Goal: Task Accomplishment & Management: Manage account settings

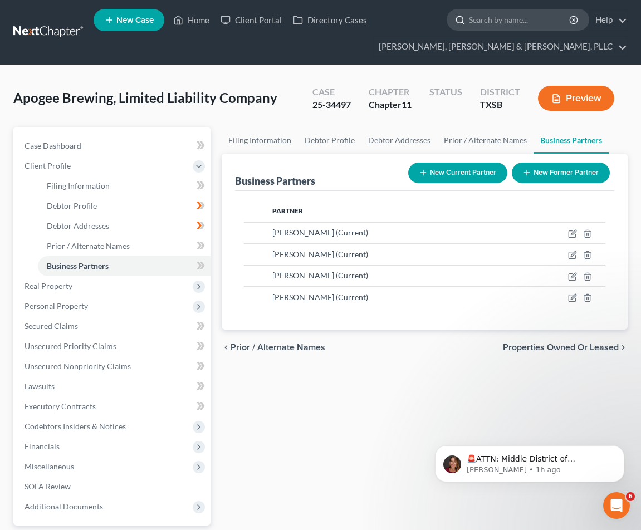
click at [533, 14] on input "search" at bounding box center [520, 19] width 102 height 21
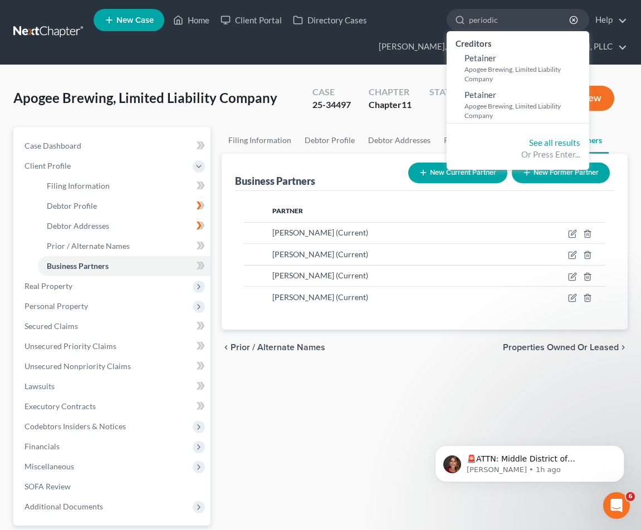
type input "periodic"
click at [369, 379] on div "Filing Information Debtor Profile Debtor Addresses Prior / Alternate Names Busi…" at bounding box center [424, 358] width 417 height 463
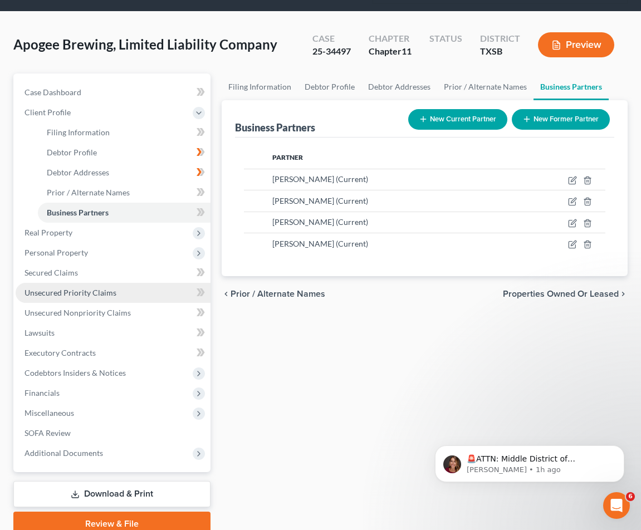
scroll to position [102, 0]
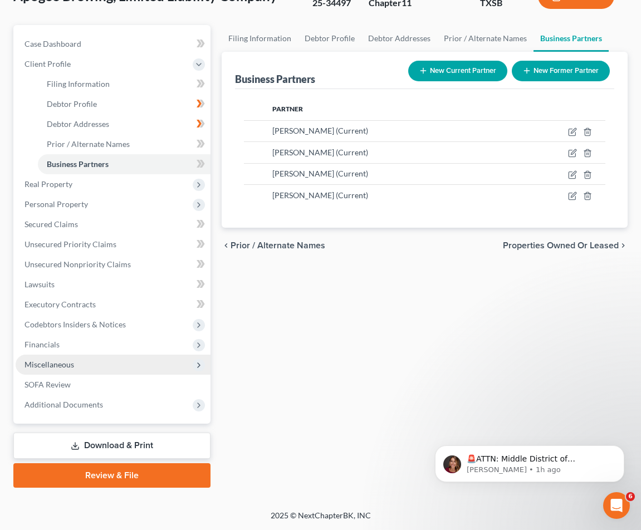
click at [122, 371] on span "Miscellaneous" at bounding box center [113, 365] width 195 height 20
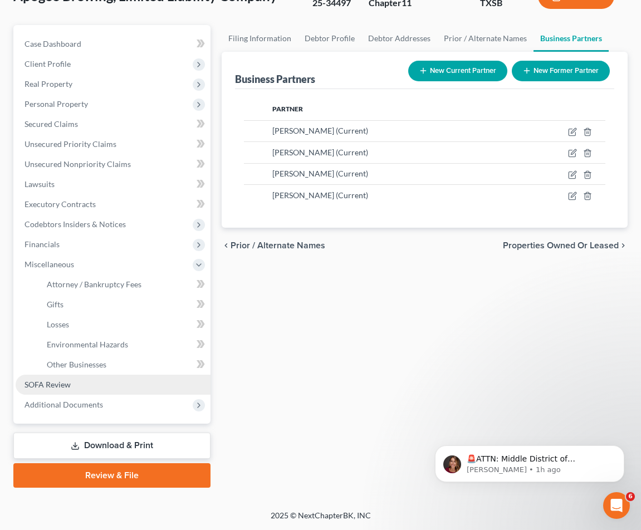
click at [154, 391] on link "SOFA Review" at bounding box center [113, 385] width 195 height 20
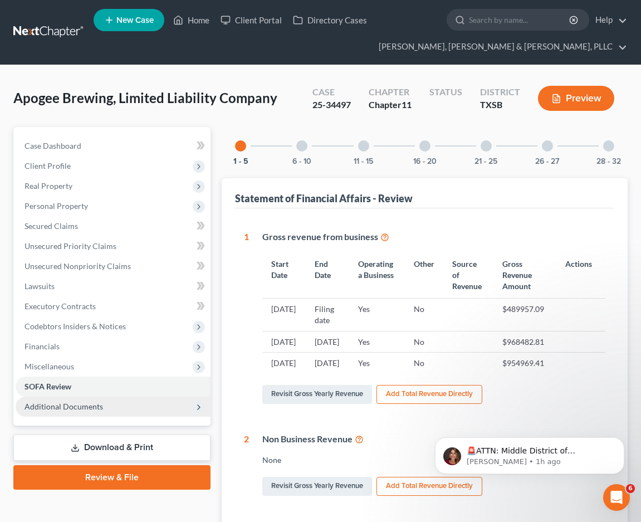
click at [104, 408] on span "Additional Documents" at bounding box center [113, 406] width 195 height 20
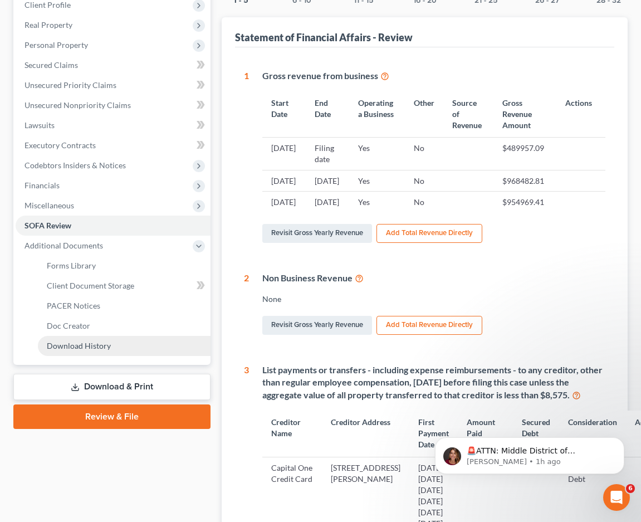
scroll to position [167, 0]
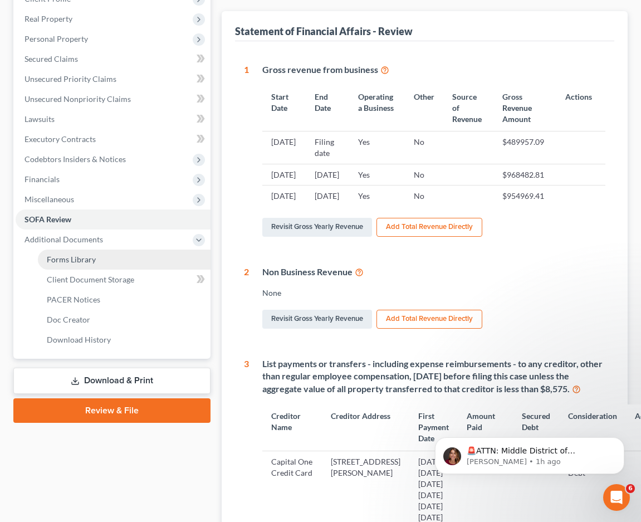
click at [102, 256] on link "Forms Library" at bounding box center [124, 259] width 173 height 20
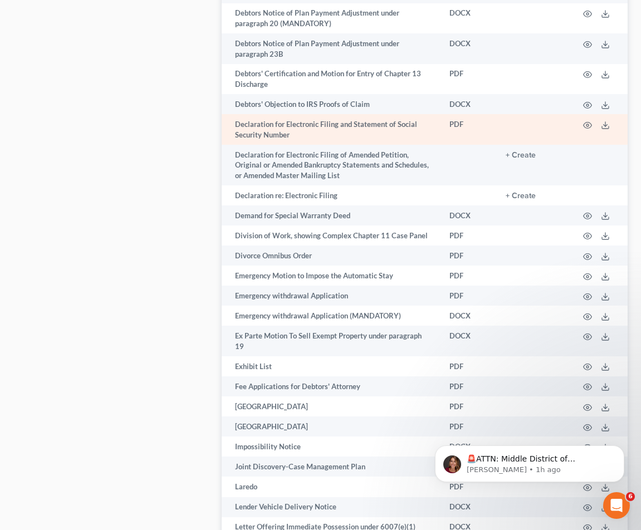
scroll to position [1448, 0]
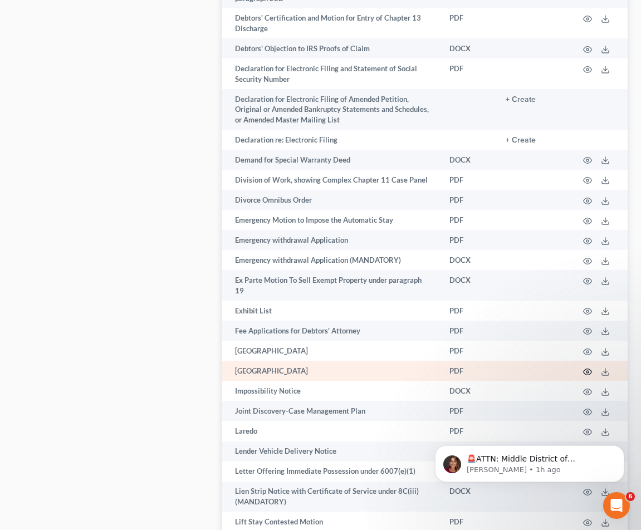
click at [587, 368] on icon "button" at bounding box center [587, 372] width 9 height 9
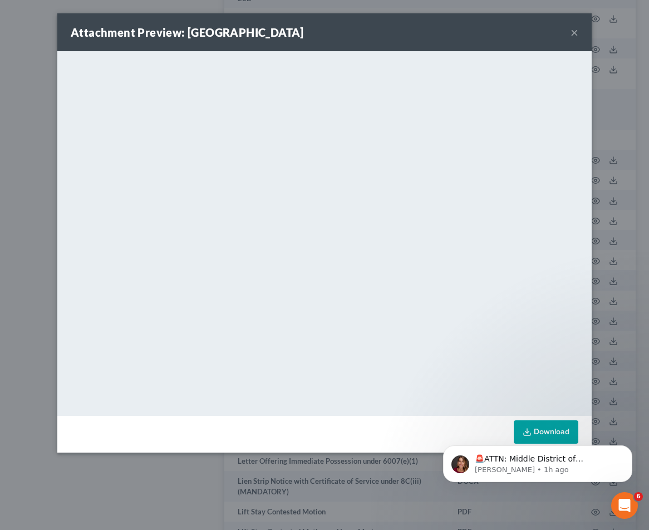
click at [578, 31] on button "×" at bounding box center [575, 32] width 8 height 13
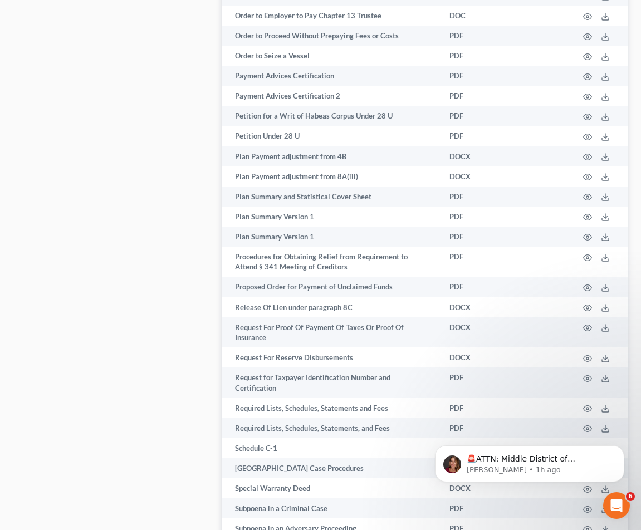
scroll to position [2784, 0]
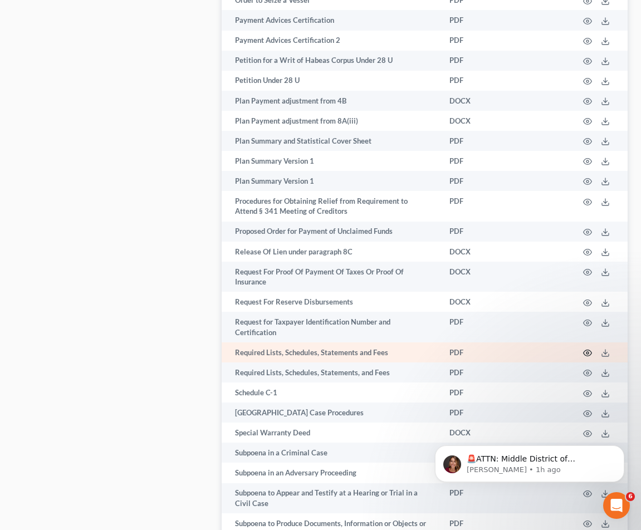
click at [588, 349] on icon "button" at bounding box center [587, 353] width 9 height 9
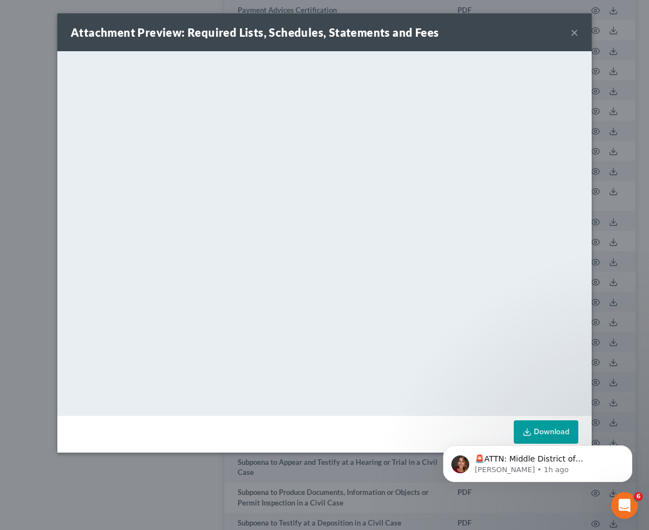
click at [577, 32] on button "×" at bounding box center [575, 32] width 8 height 13
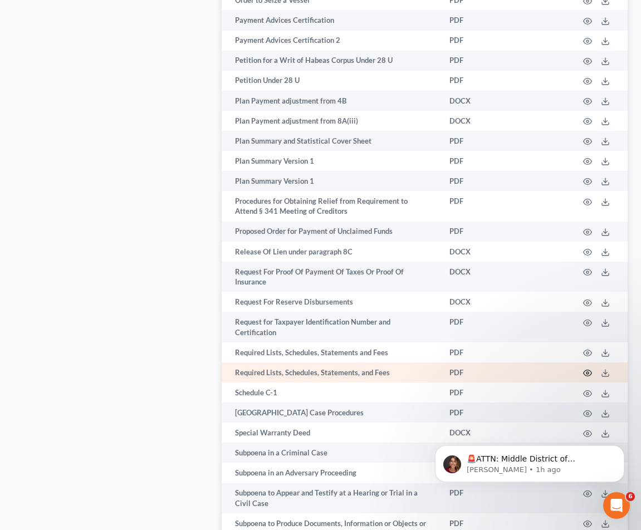
click at [588, 369] on icon "button" at bounding box center [587, 373] width 9 height 9
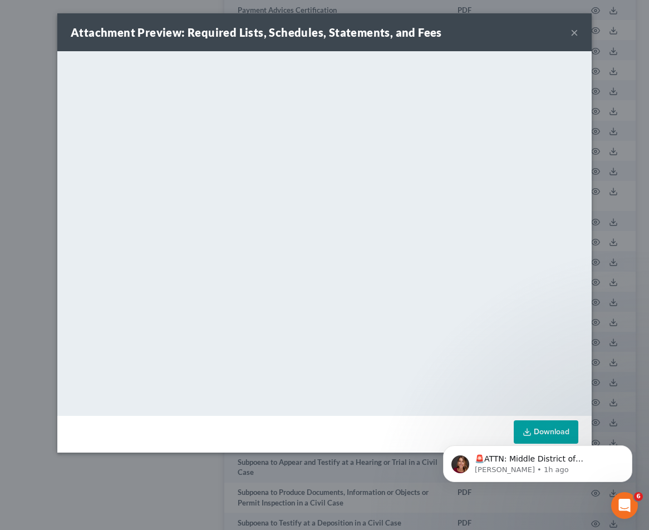
click at [566, 35] on div "Attachment Preview: Required Lists, Schedules, Statements, and Fees ×" at bounding box center [324, 32] width 535 height 38
click at [571, 33] on button "×" at bounding box center [575, 32] width 8 height 13
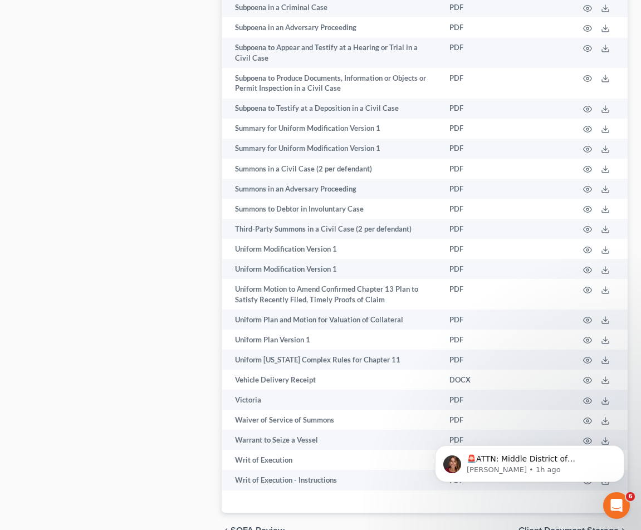
scroll to position [3270, 0]
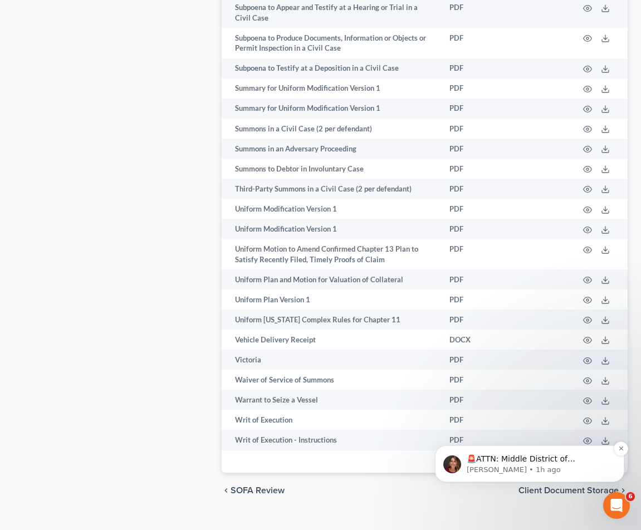
click at [550, 459] on p "🚨ATTN: Middle District of Florida The court has added a new Credit Counseling F…" at bounding box center [539, 459] width 144 height 11
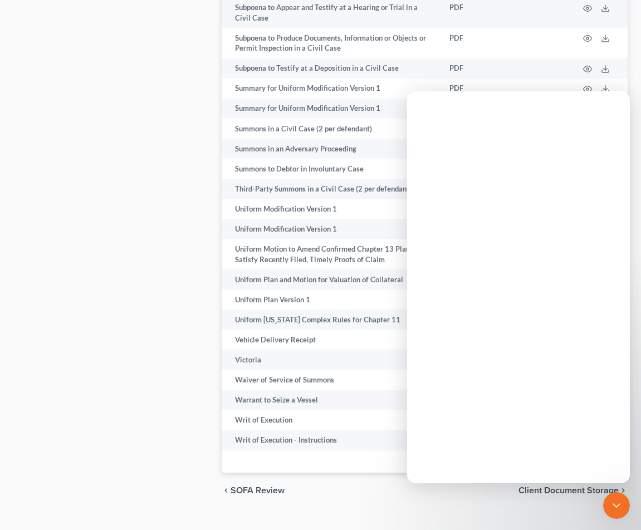
scroll to position [0, 0]
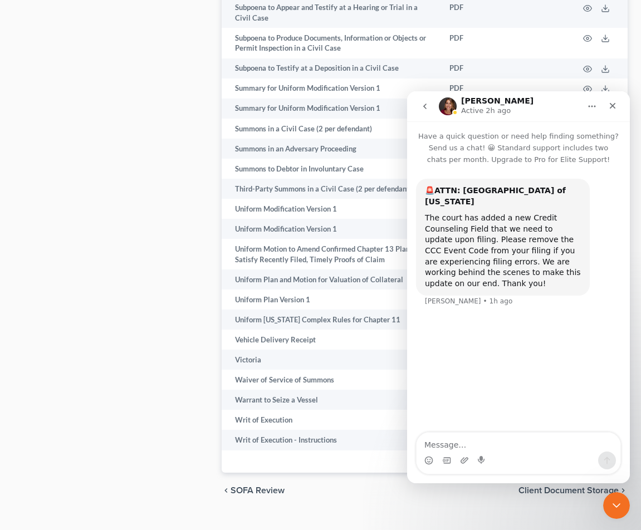
click at [371, 475] on div "chevron_left SOFA Review Client Document Storage chevron_right" at bounding box center [425, 491] width 406 height 36
click at [618, 107] on div "Close" at bounding box center [612, 106] width 20 height 20
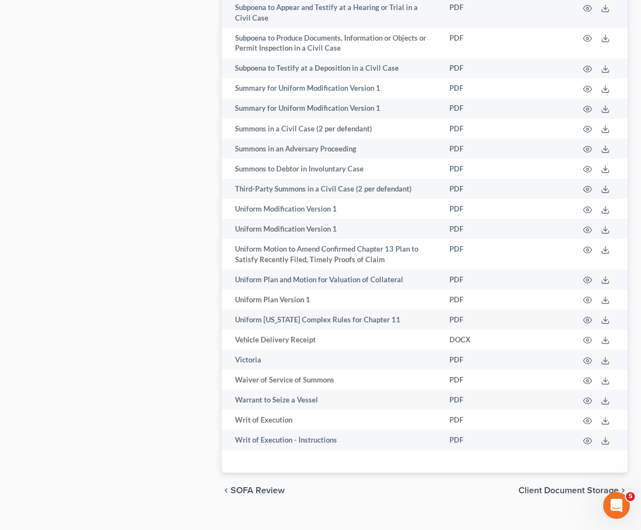
click at [564, 486] on span "Client Document Storage" at bounding box center [568, 490] width 100 height 9
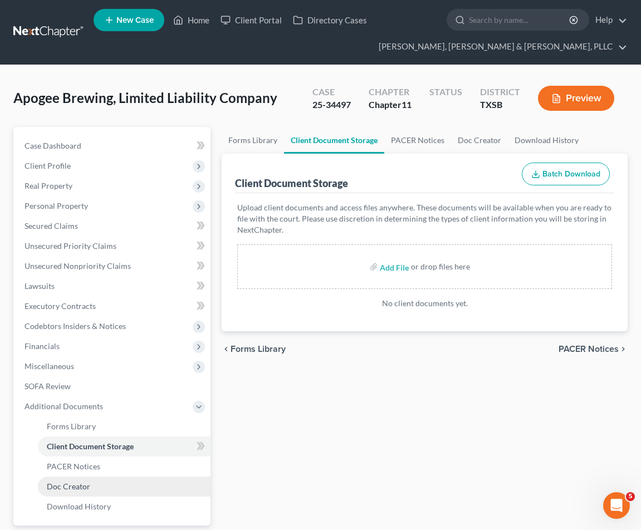
click at [118, 483] on link "Doc Creator" at bounding box center [124, 487] width 173 height 20
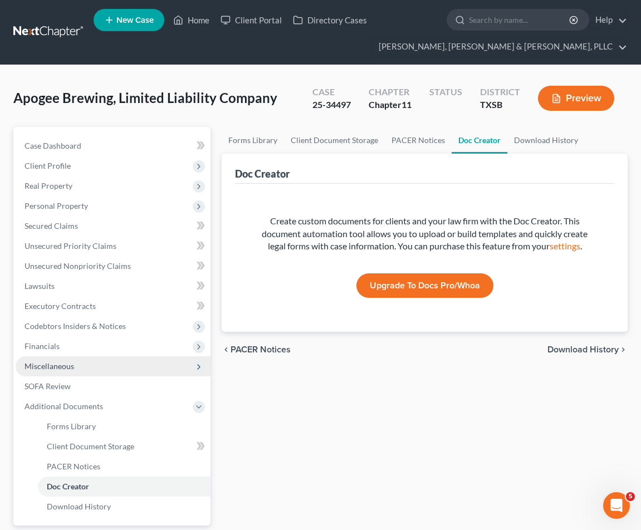
click at [86, 364] on span "Miscellaneous" at bounding box center [113, 366] width 195 height 20
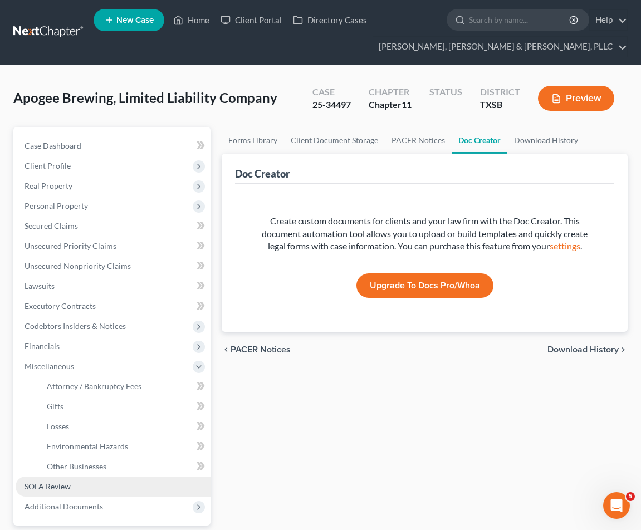
click at [121, 492] on link "SOFA Review" at bounding box center [113, 487] width 195 height 20
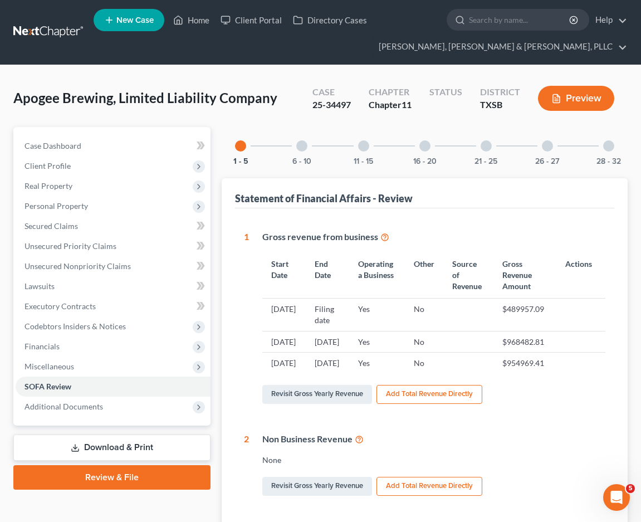
click at [557, 101] on icon "button" at bounding box center [556, 99] width 10 height 10
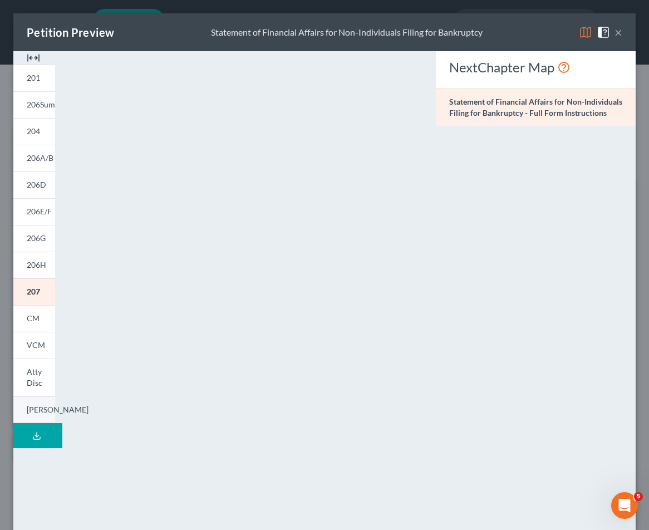
click at [46, 416] on link "[PERSON_NAME]" at bounding box center [34, 409] width 42 height 27
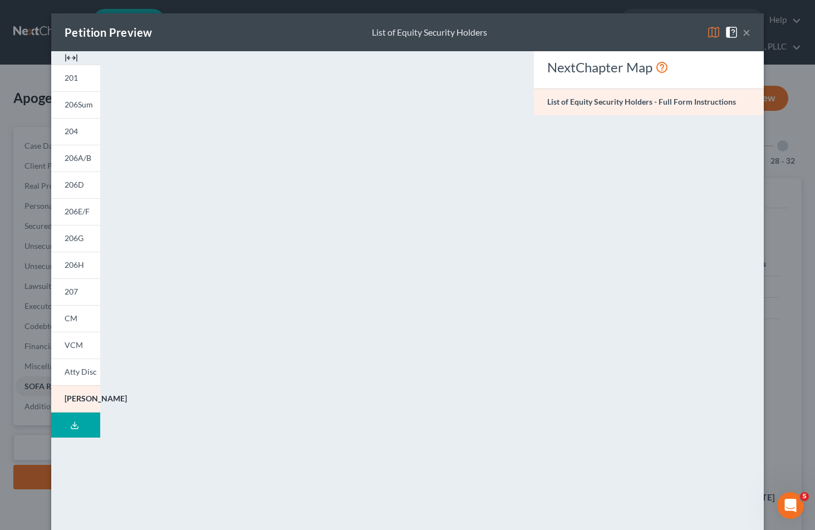
click at [640, 36] on span at bounding box center [734, 31] width 18 height 9
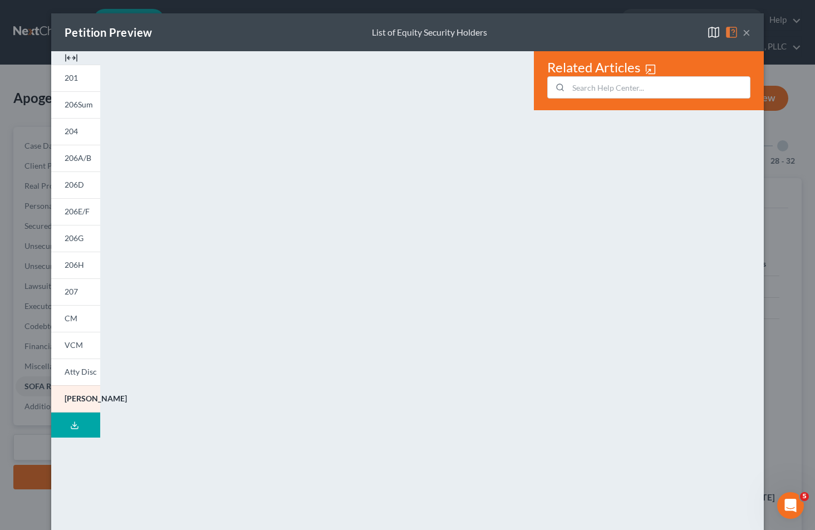
click at [640, 23] on div "Petition Preview List of Equity Security Holders × 201 206Sum 204 206A/B 206D 2…" at bounding box center [407, 265] width 815 height 530
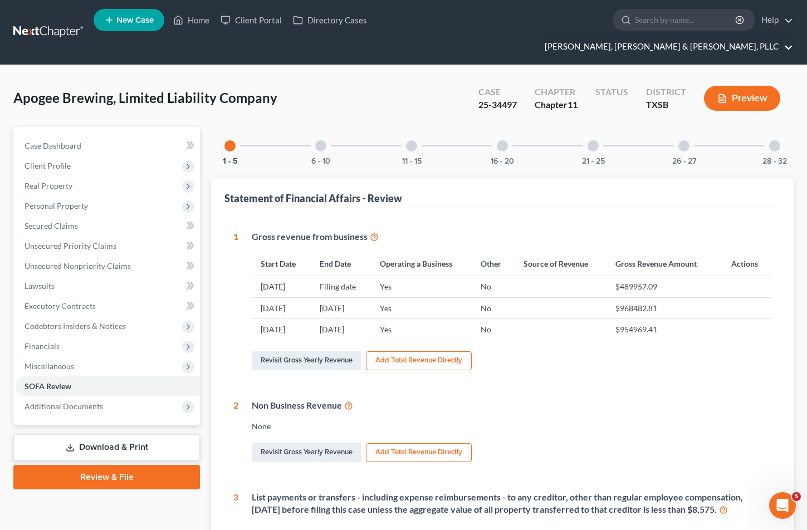
click at [640, 37] on link "[PERSON_NAME], [PERSON_NAME] & [PERSON_NAME], PLLC" at bounding box center [666, 47] width 254 height 20
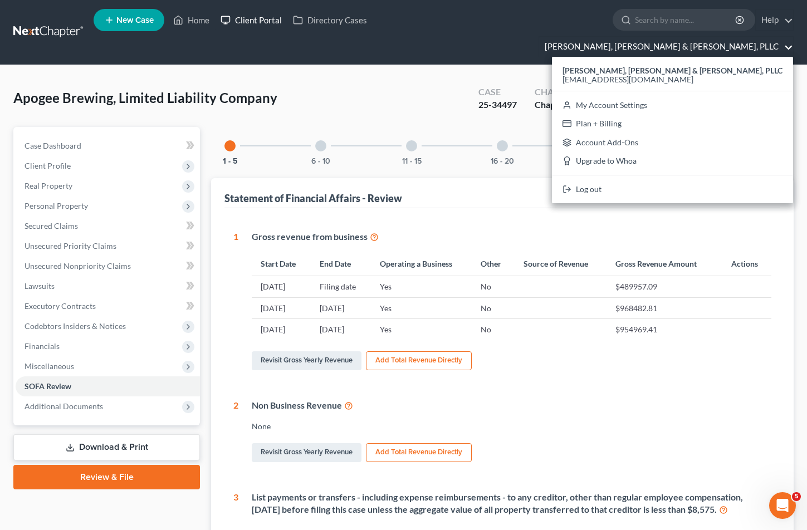
click at [374, 81] on div "Apogee Brewing, Limited Liability Company Upgraded Case 25-34497 Chapter Chapte…" at bounding box center [403, 103] width 780 height 48
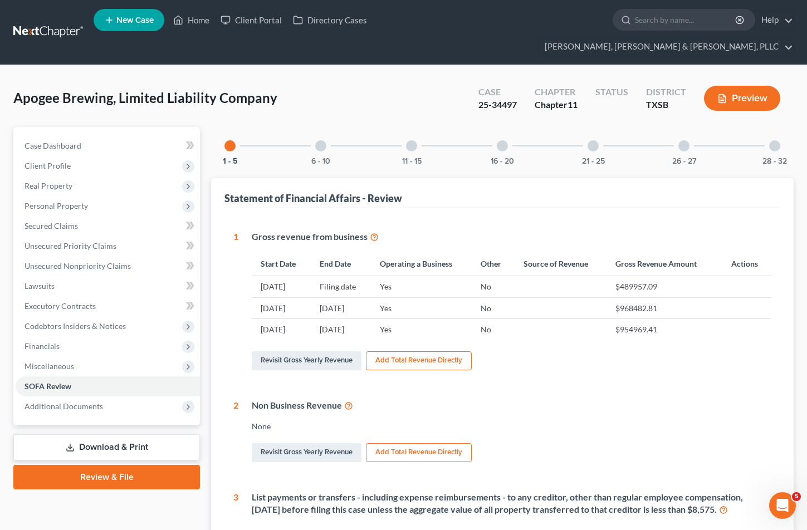
drag, startPoint x: 741, startPoint y: 36, endPoint x: 739, endPoint y: 21, distance: 14.6
click at [640, 36] on ul "New Case Home Client Portal Directory Cases - No Result - See all results Or Pr…" at bounding box center [444, 32] width 700 height 53
click at [640, 37] on link "[PERSON_NAME], [PERSON_NAME] & [PERSON_NAME], PLLC" at bounding box center [666, 47] width 254 height 20
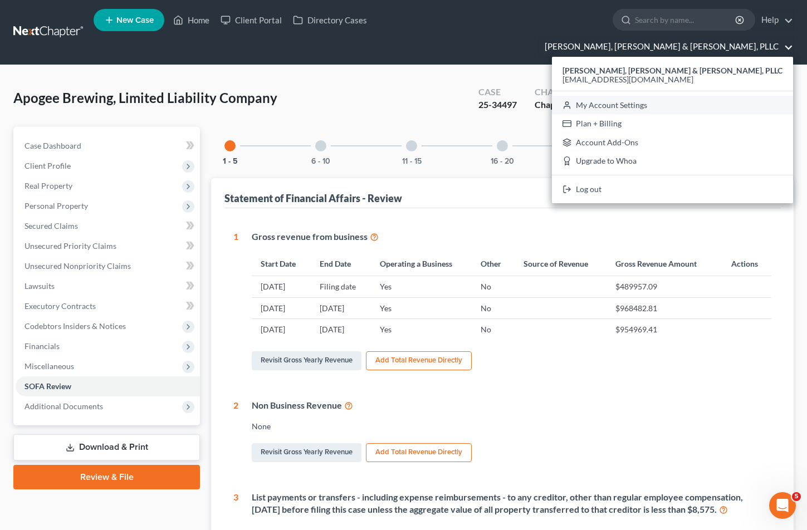
click at [640, 96] on link "My Account Settings" at bounding box center [672, 105] width 241 height 19
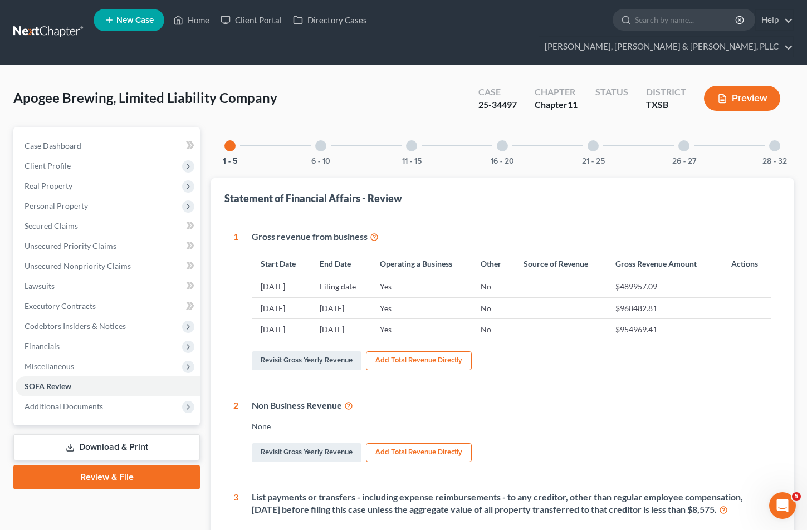
select select "79"
select select "24"
select select "45"
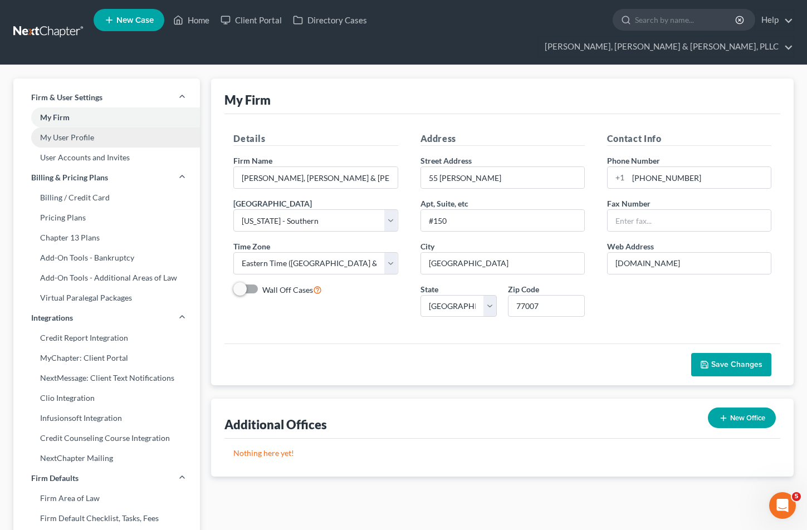
click at [96, 128] on link "My User Profile" at bounding box center [106, 138] width 187 height 20
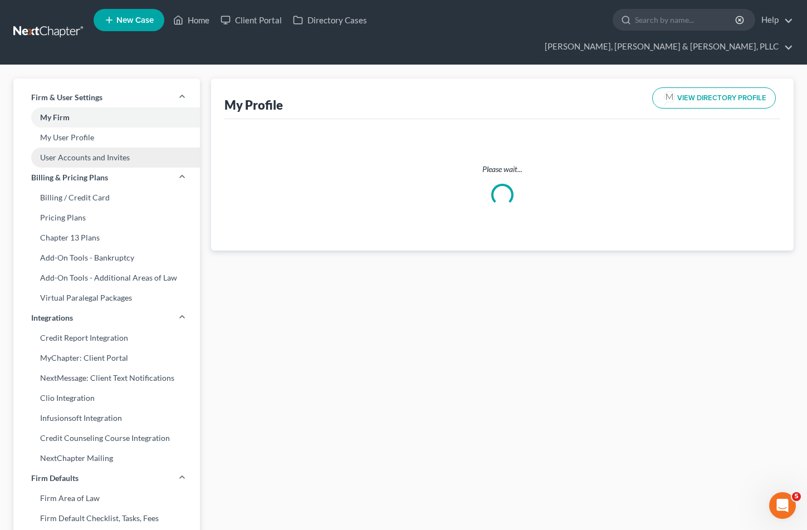
select select "45"
select select "79"
select select "attorney"
select select "1"
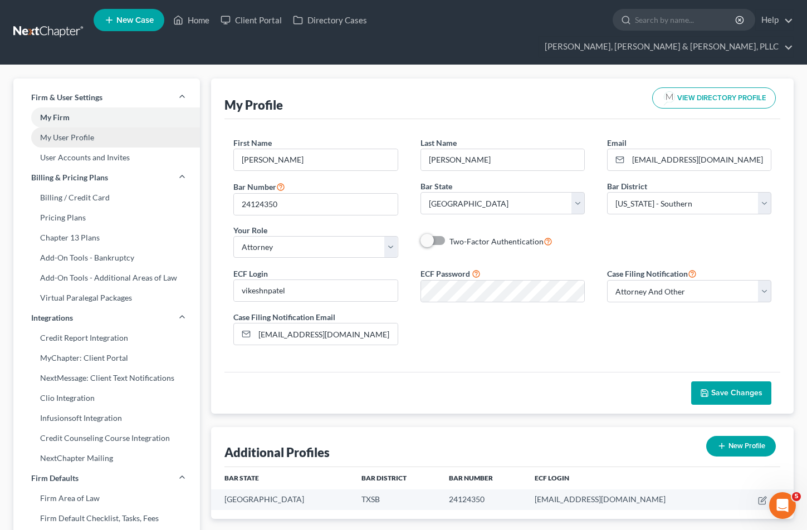
click at [119, 128] on link "My User Profile" at bounding box center [106, 138] width 187 height 20
click at [119, 148] on link "User Accounts and Invites" at bounding box center [106, 158] width 187 height 20
select select "0"
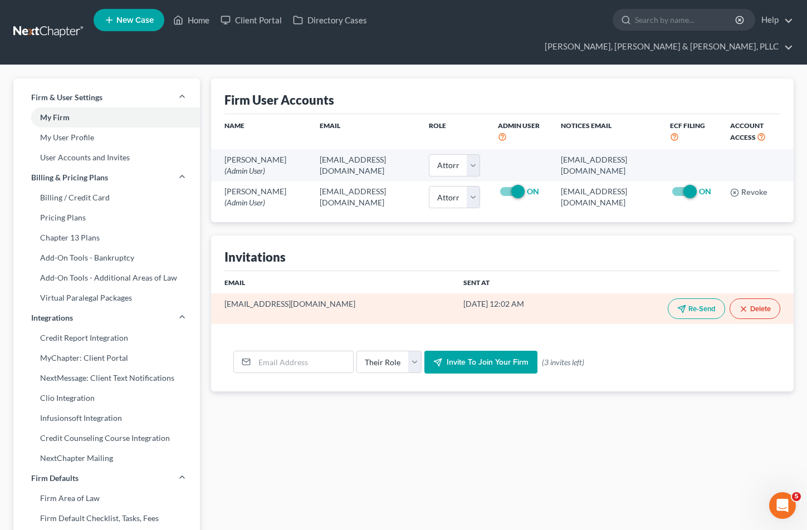
click at [640, 298] on button "Re-Send" at bounding box center [696, 308] width 57 height 21
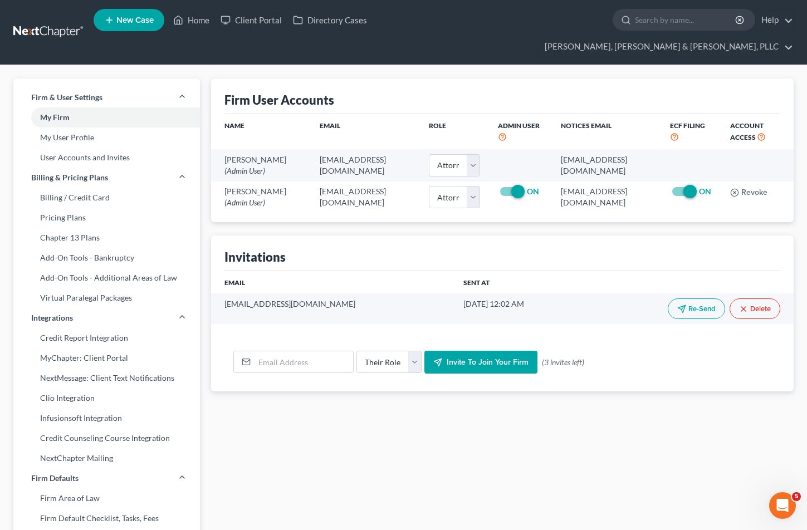
click at [611, 244] on div "Invitations" at bounding box center [502, 254] width 556 height 36
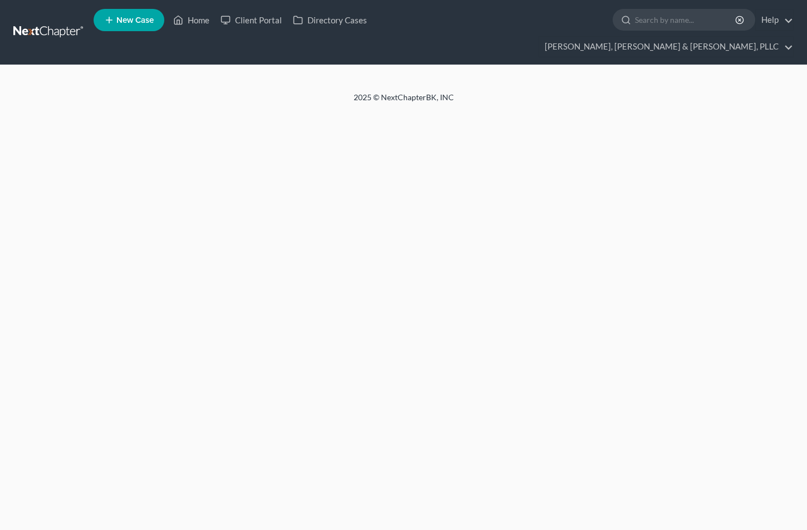
select select "0"
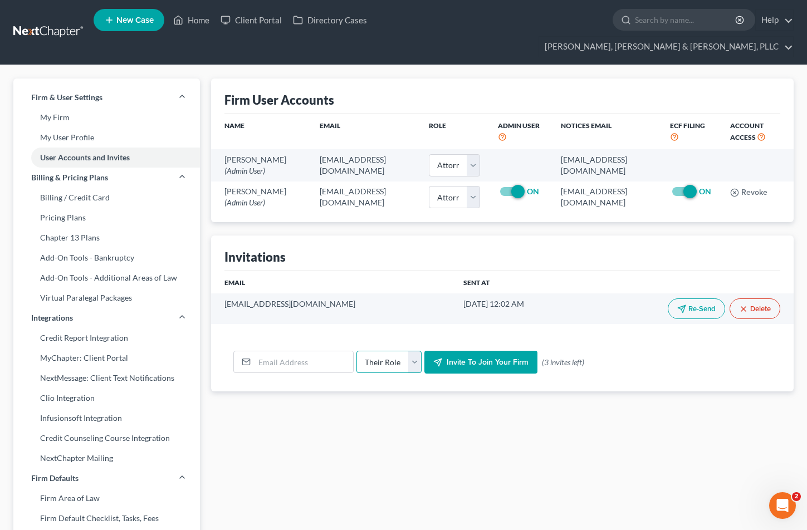
click at [403, 351] on select "Their Role Attorney Paralegal Assistant" at bounding box center [388, 362] width 65 height 22
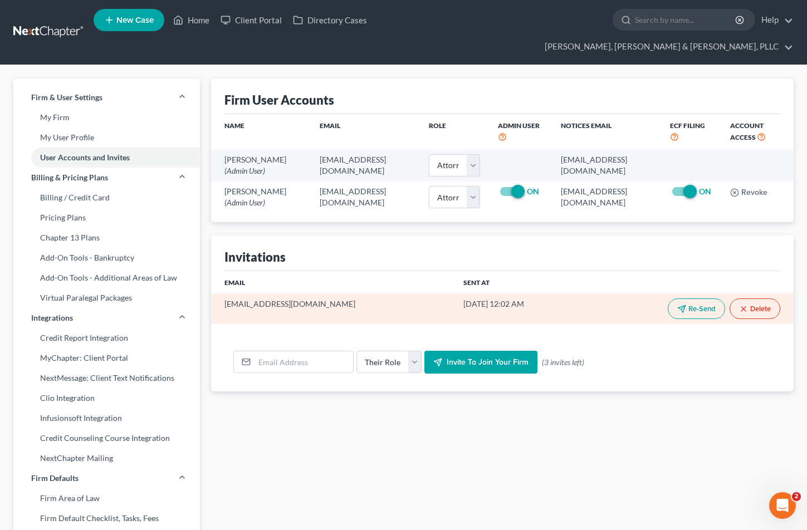
click at [579, 293] on td "Re-Send Delete" at bounding box center [686, 308] width 214 height 30
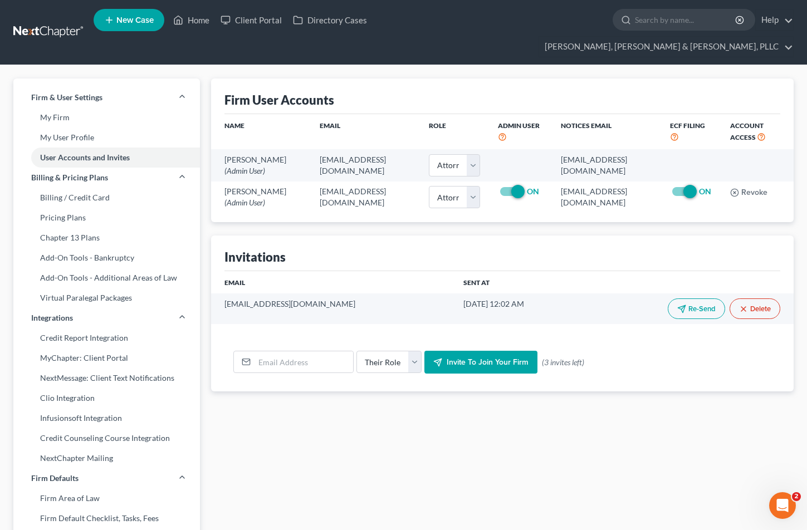
click at [39, 22] on link at bounding box center [48, 32] width 71 height 20
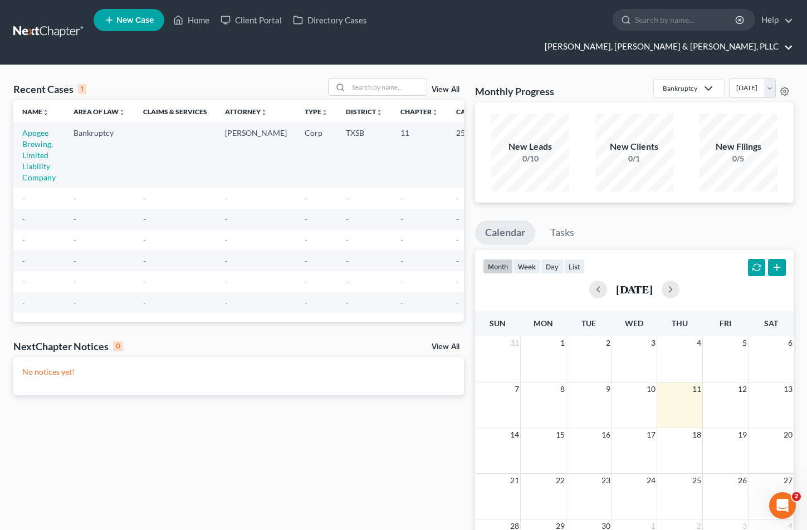
click at [687, 37] on link "[PERSON_NAME], [PERSON_NAME] & [PERSON_NAME], PLLC" at bounding box center [666, 47] width 254 height 20
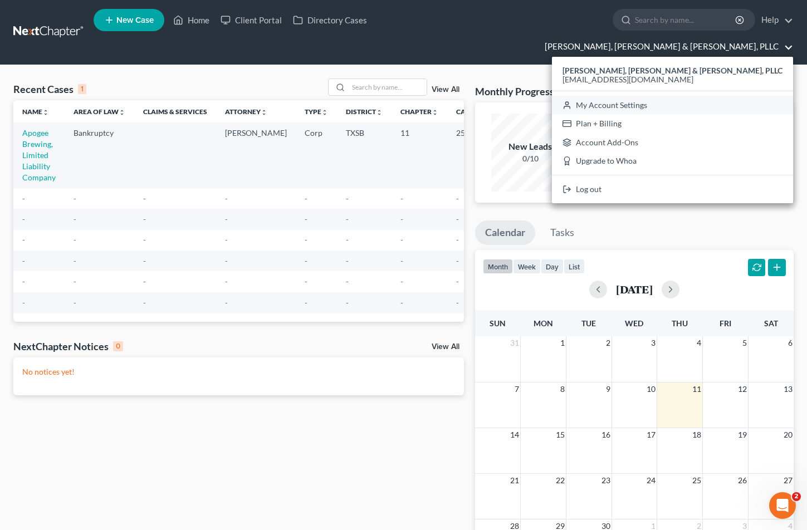
click at [680, 96] on link "My Account Settings" at bounding box center [672, 105] width 241 height 19
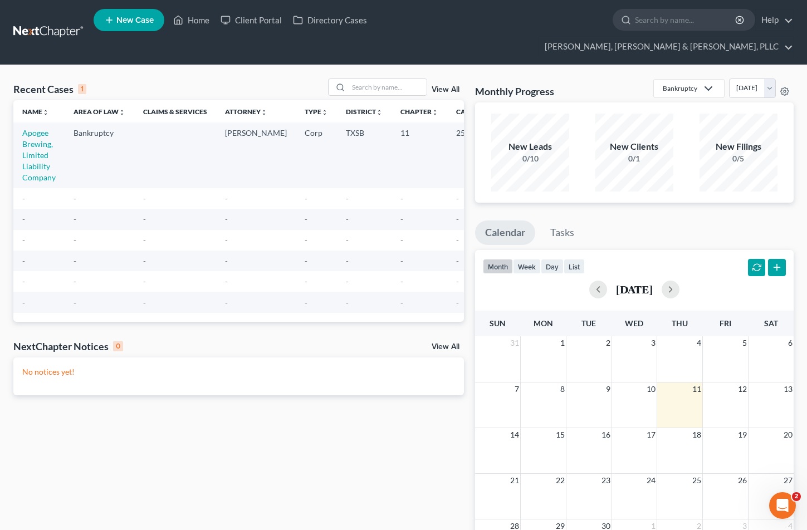
select select "24"
select select "45"
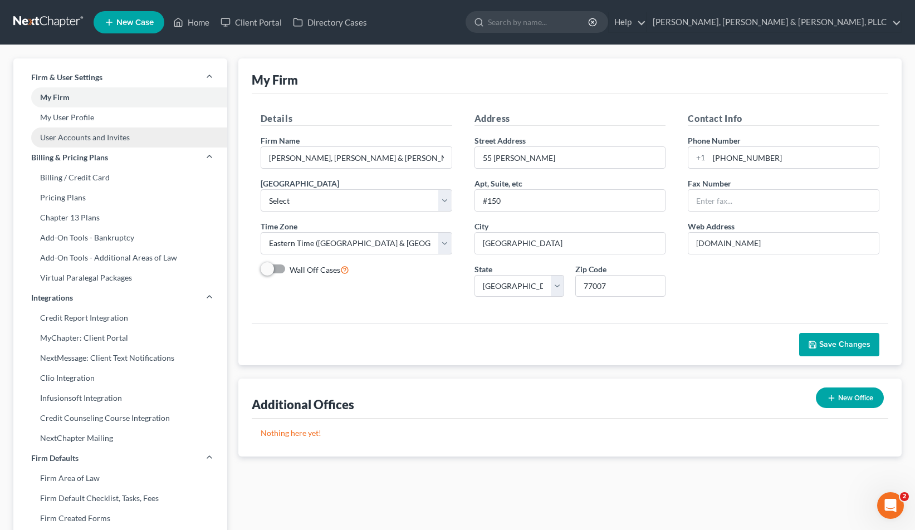
click at [110, 134] on link "User Accounts and Invites" at bounding box center [120, 138] width 214 height 20
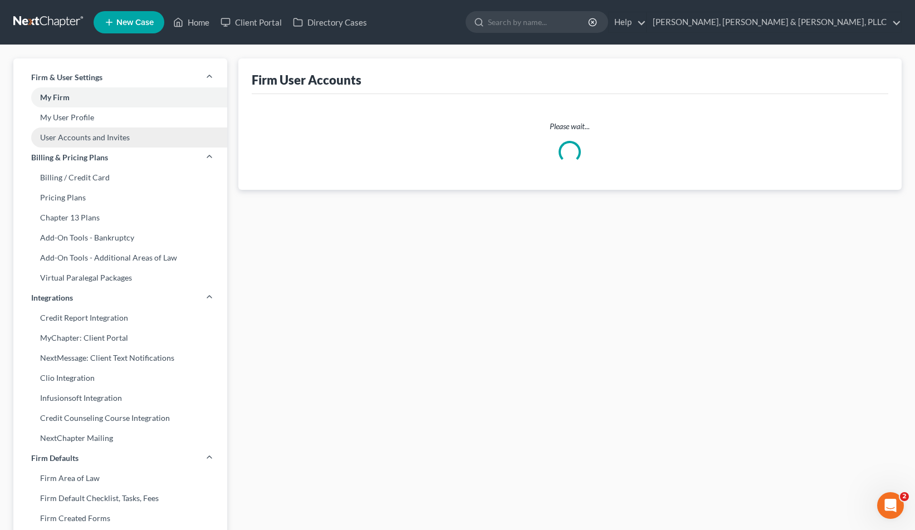
select select "0"
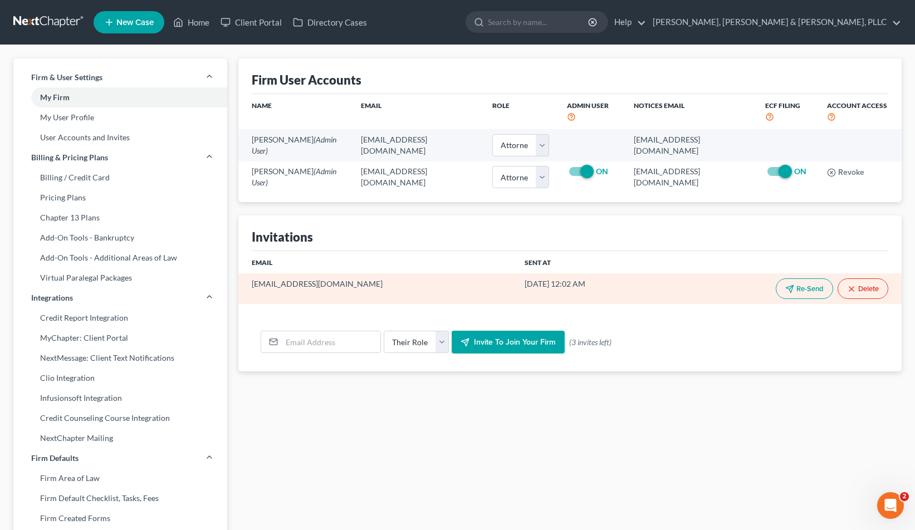
click at [807, 278] on button "Re-Send" at bounding box center [804, 288] width 57 height 21
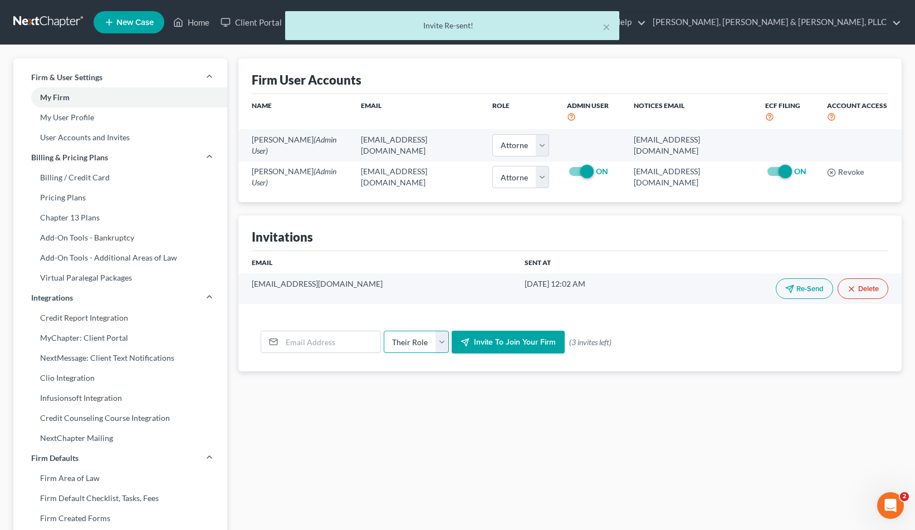
click at [432, 337] on select "Their Role Attorney Paralegal Assistant" at bounding box center [416, 342] width 65 height 22
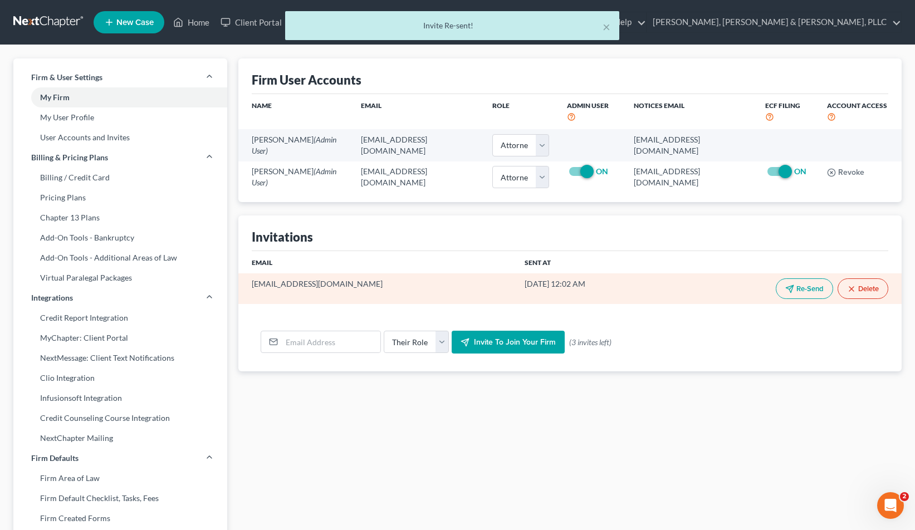
click at [405, 275] on td "sclary@kmd.law" at bounding box center [376, 288] width 277 height 30
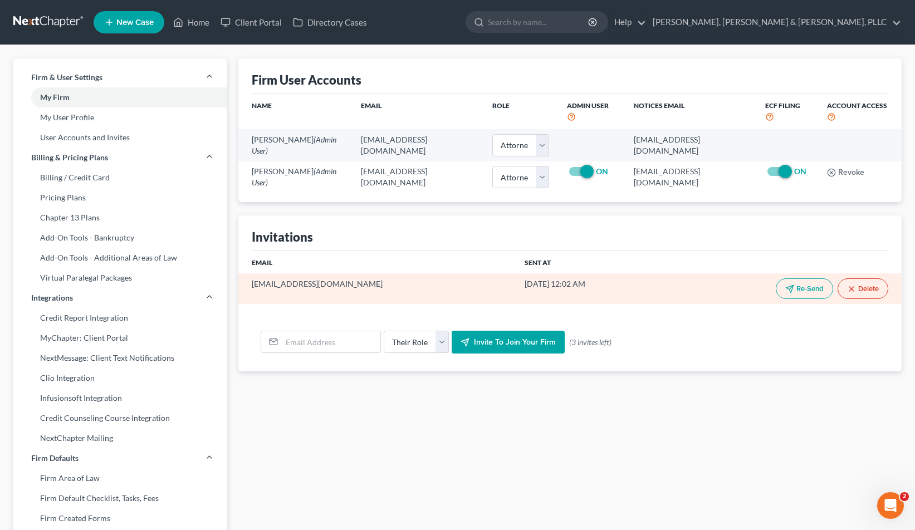
click at [815, 283] on button "Delete" at bounding box center [862, 288] width 51 height 21
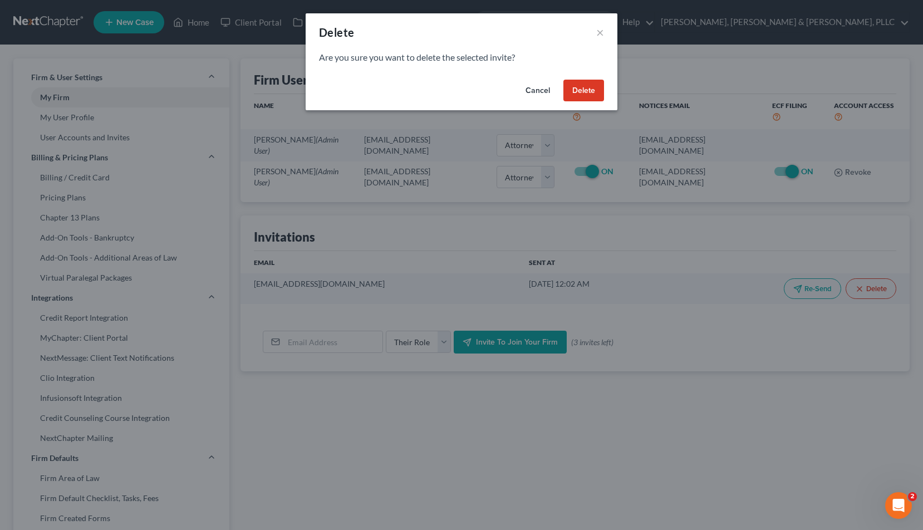
click at [591, 92] on button "Delete" at bounding box center [584, 91] width 41 height 22
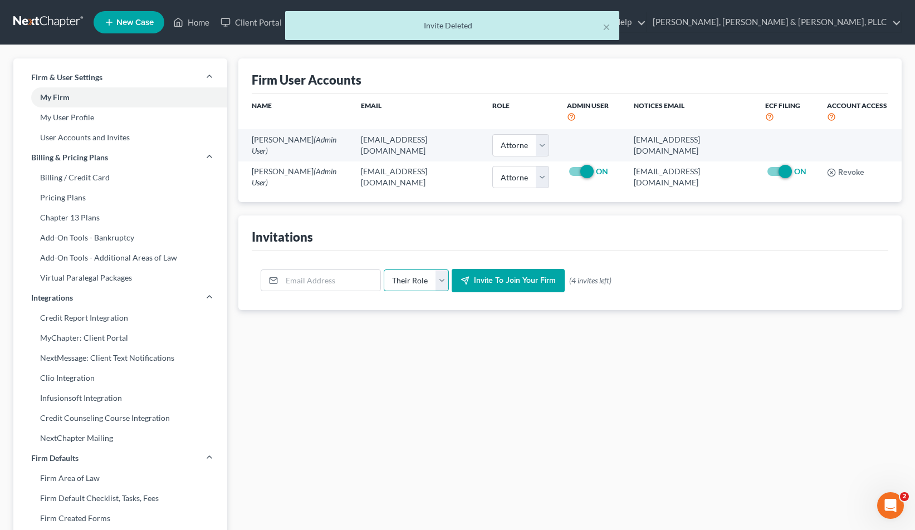
click at [414, 275] on select "Their Role Attorney Paralegal Assistant" at bounding box center [416, 281] width 65 height 22
select select "paralegal"
click at [384, 270] on select "Their Role Attorney Paralegal Assistant" at bounding box center [416, 281] width 65 height 22
click at [331, 272] on input "email" at bounding box center [331, 280] width 99 height 21
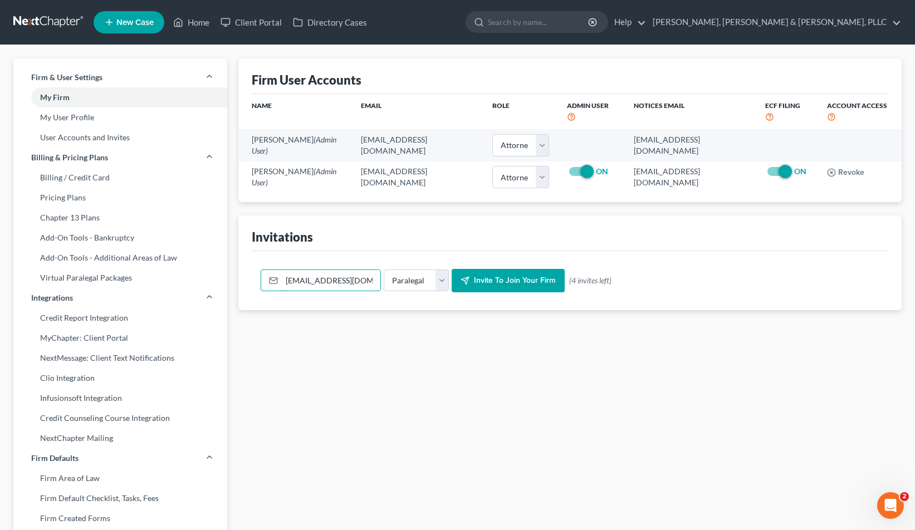
type input "sclary@kmd.law"
click at [490, 276] on span "Invite to join your firm" at bounding box center [515, 280] width 82 height 9
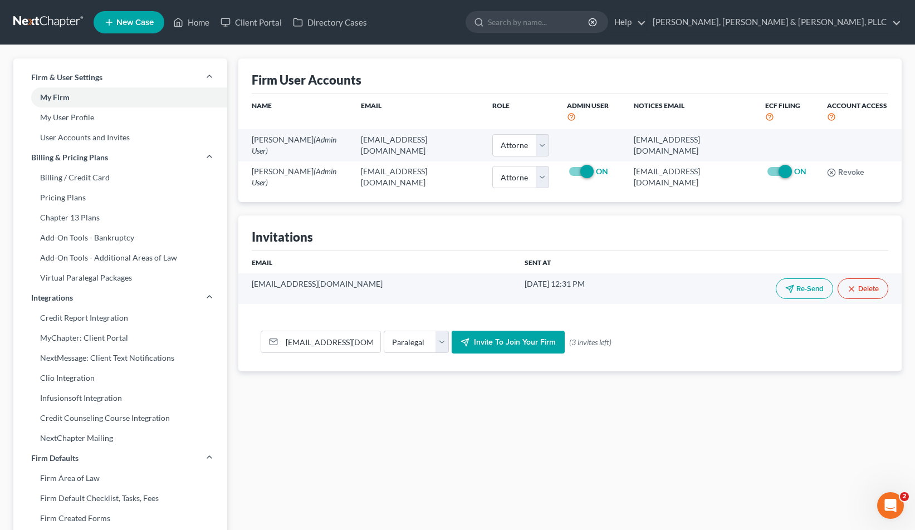
click at [551, 337] on span "Invite to join your firm" at bounding box center [515, 341] width 82 height 9
click at [815, 30] on link "[PERSON_NAME], [PERSON_NAME] & [PERSON_NAME], PLLC" at bounding box center [774, 22] width 254 height 20
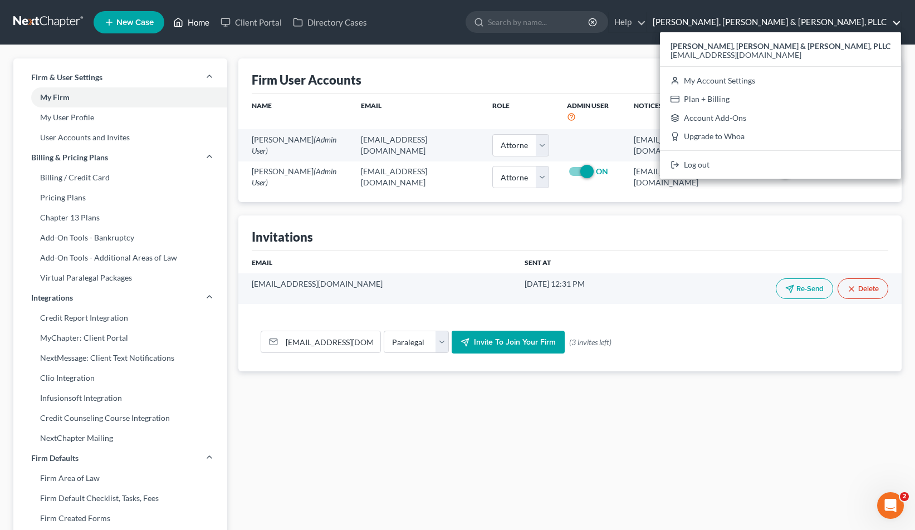
click at [178, 26] on polyline at bounding box center [178, 24] width 3 height 4
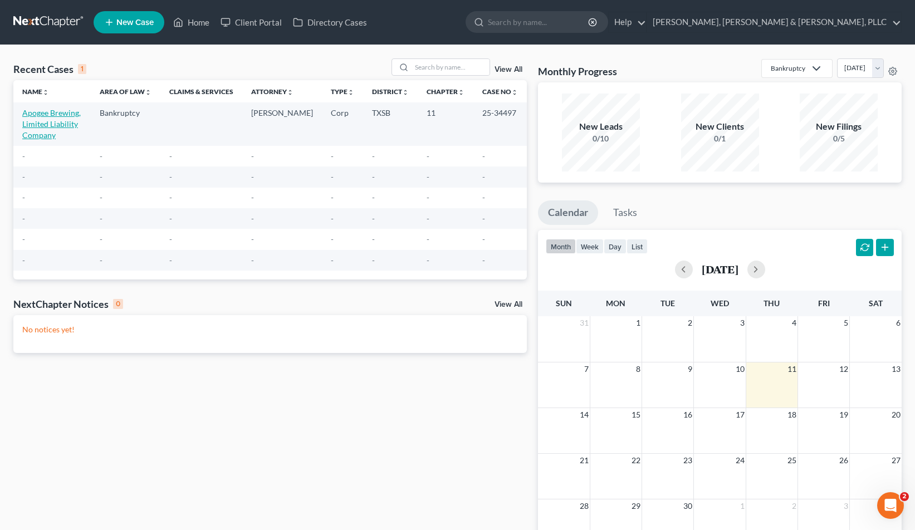
click at [38, 121] on link "Apogee Brewing, Limited Liability Company" at bounding box center [51, 124] width 58 height 32
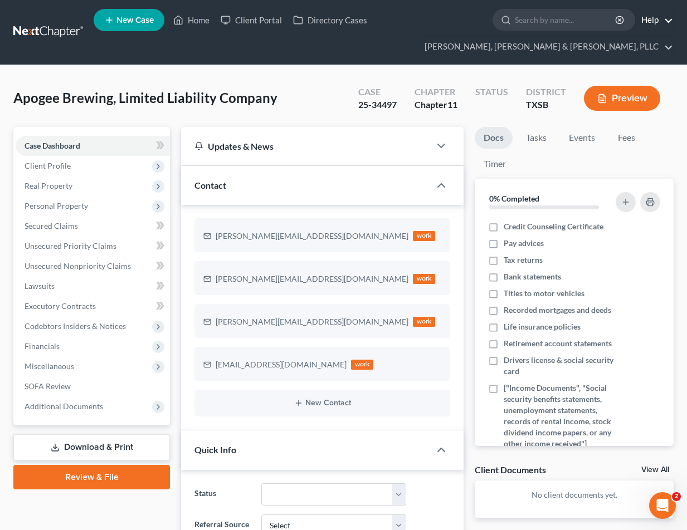
click at [662, 18] on link "Help" at bounding box center [653, 20] width 37 height 20
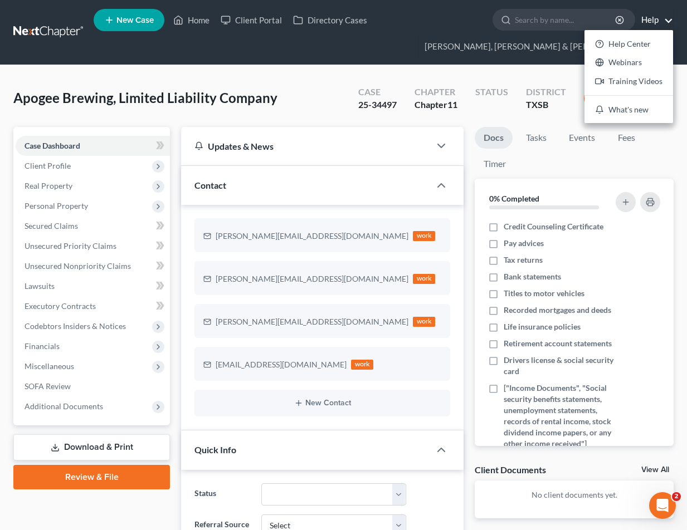
click at [435, 64] on nav "Home New Case Client Portal Directory Cases Kearney, McWilliams & Davis, PLLC v…" at bounding box center [343, 32] width 687 height 65
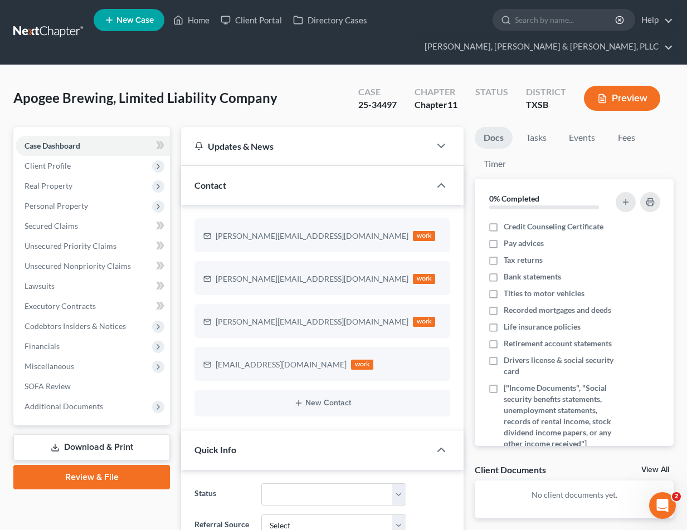
click at [66, 29] on link at bounding box center [48, 32] width 71 height 20
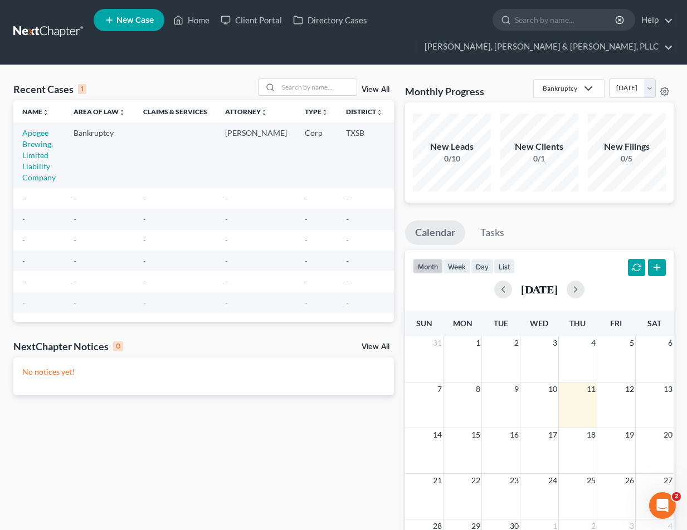
click at [101, 149] on td "Bankruptcy" at bounding box center [100, 155] width 70 height 65
click at [38, 138] on td "Apogee Brewing, Limited Liability Company" at bounding box center [38, 155] width 51 height 65
click at [28, 159] on link "Apogee Brewing, Limited Liability Company" at bounding box center [38, 155] width 33 height 54
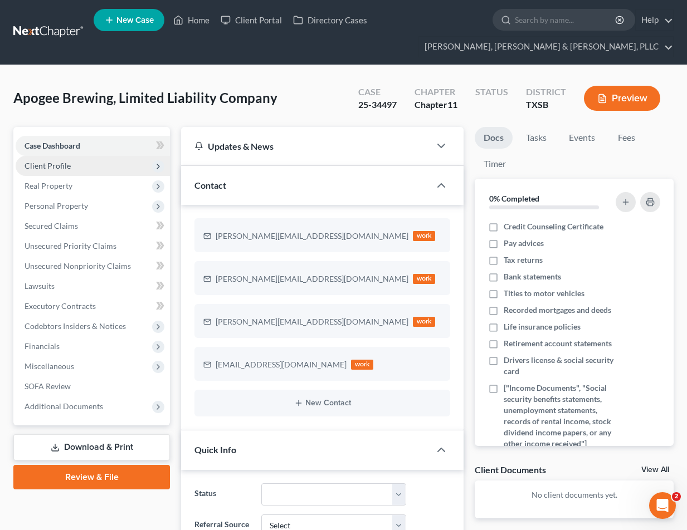
click at [51, 165] on span "Client Profile" at bounding box center [48, 165] width 46 height 9
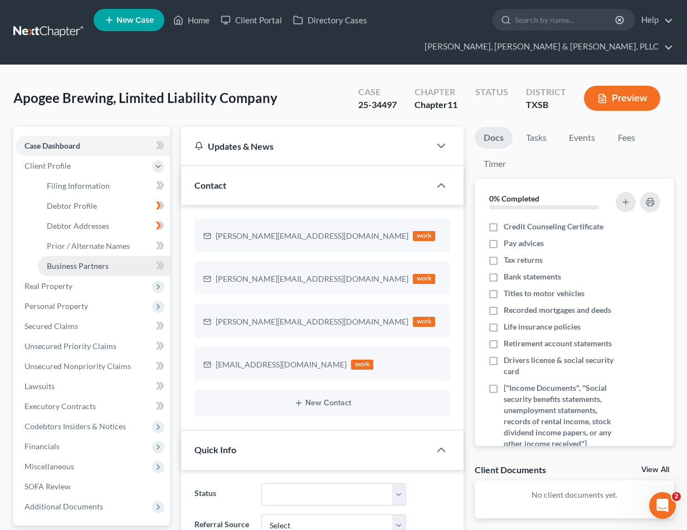
click at [70, 262] on span "Business Partners" at bounding box center [78, 265] width 62 height 9
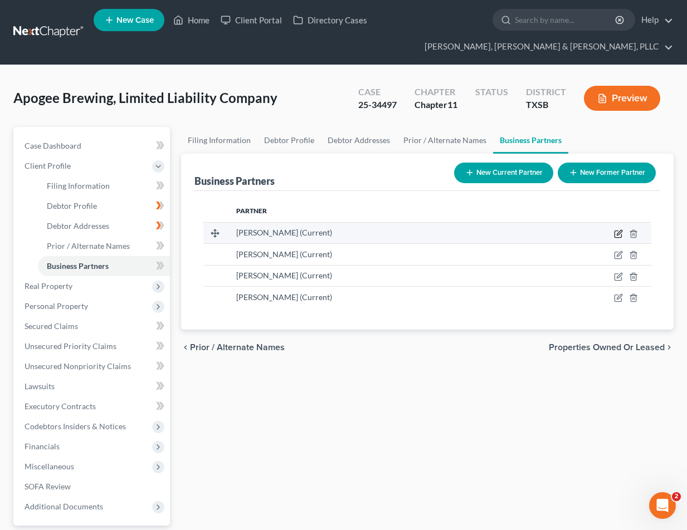
click at [617, 235] on icon "button" at bounding box center [618, 232] width 5 height 5
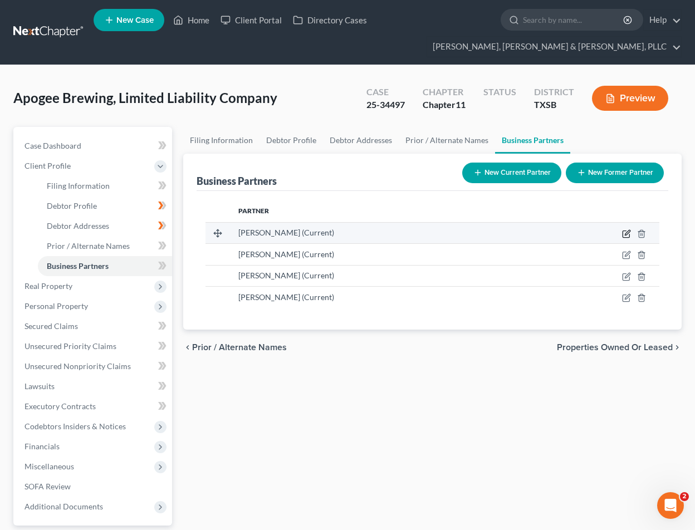
select select "45"
select select "0"
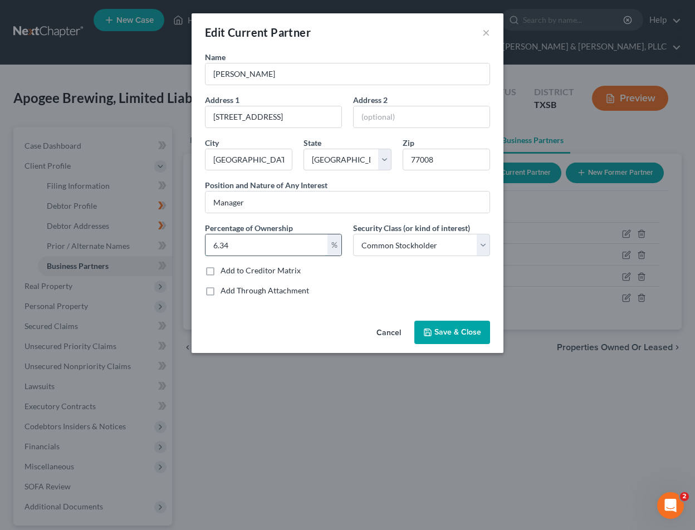
click at [280, 238] on input "6.34" at bounding box center [266, 244] width 122 height 21
drag, startPoint x: 280, startPoint y: 238, endPoint x: 145, endPoint y: 242, distance: 134.2
click at [145, 242] on div "Edit Current Partner × Name [PERSON_NAME] Address 1 [GEOGRAPHIC_DATA] 2 City [G…" at bounding box center [347, 265] width 695 height 530
paste input "10"
type input "6.10"
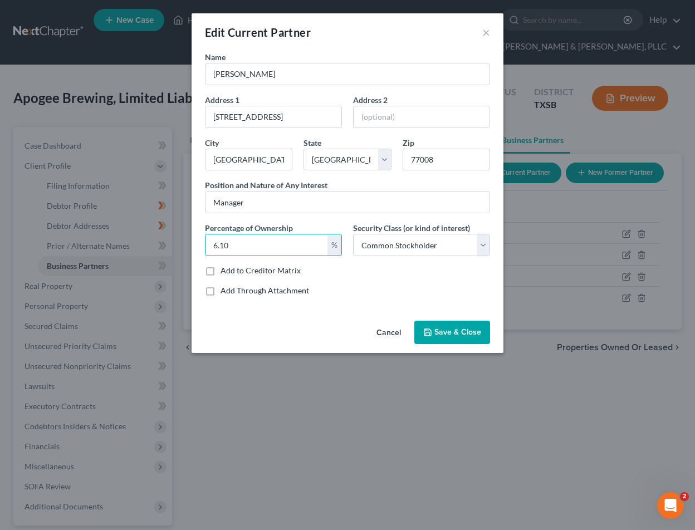
click at [449, 330] on span "Save & Close" at bounding box center [457, 331] width 47 height 9
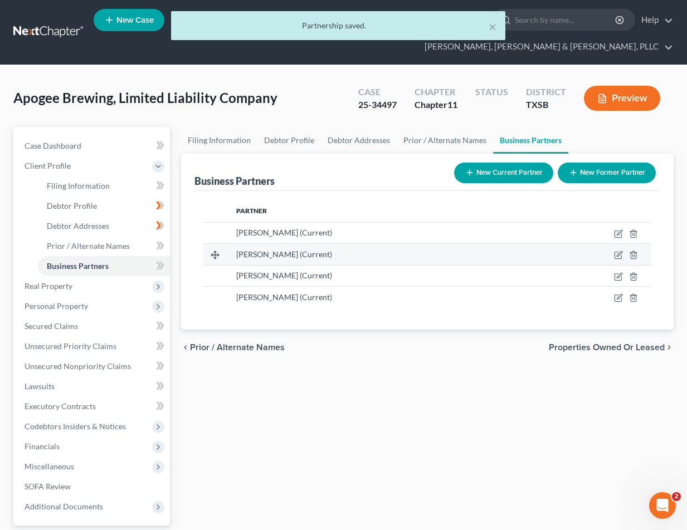
click at [613, 255] on td at bounding box center [589, 254] width 123 height 21
click at [616, 256] on icon "button" at bounding box center [618, 255] width 9 height 9
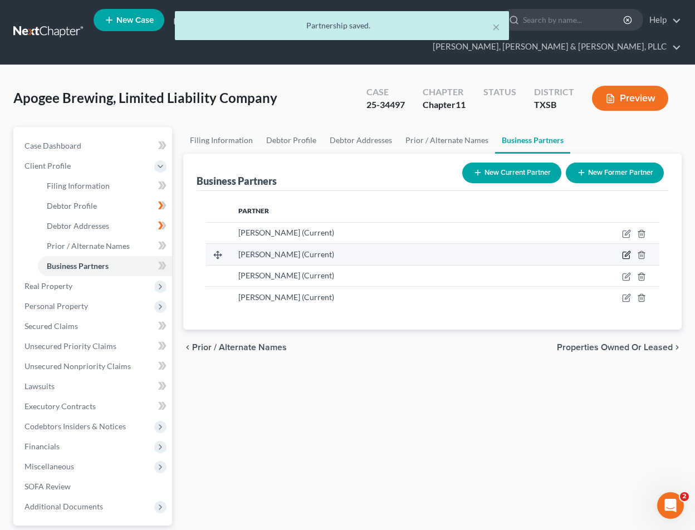
select select "45"
select select "0"
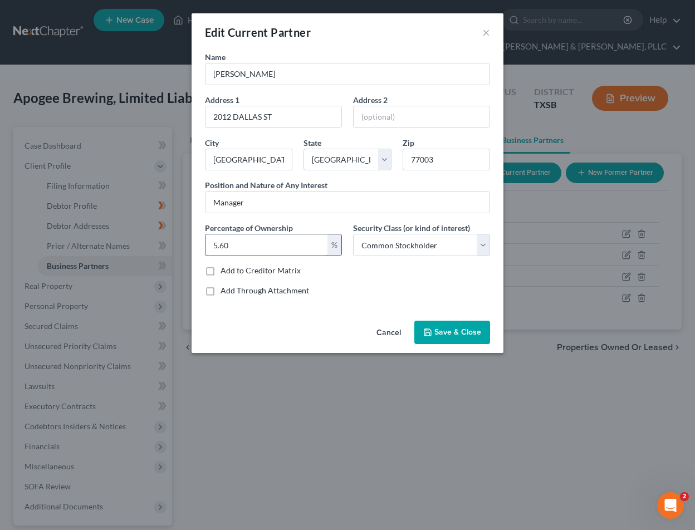
click at [259, 239] on input "5.60" at bounding box center [266, 244] width 122 height 21
paste input "52"
type input "5.52"
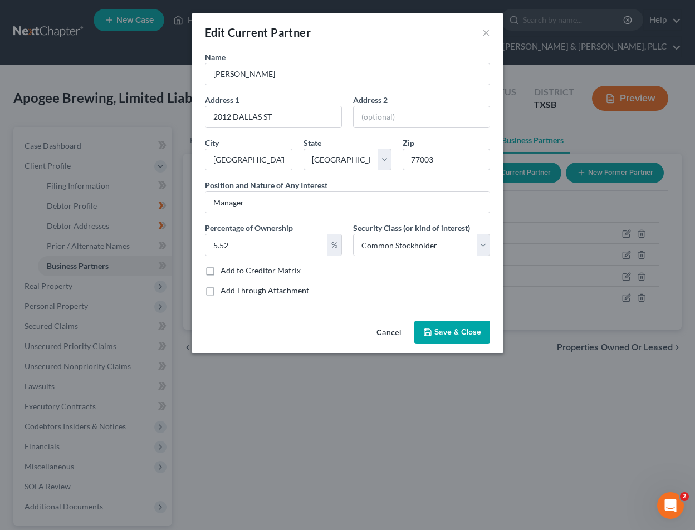
click at [448, 326] on button "Save & Close" at bounding box center [452, 332] width 76 height 23
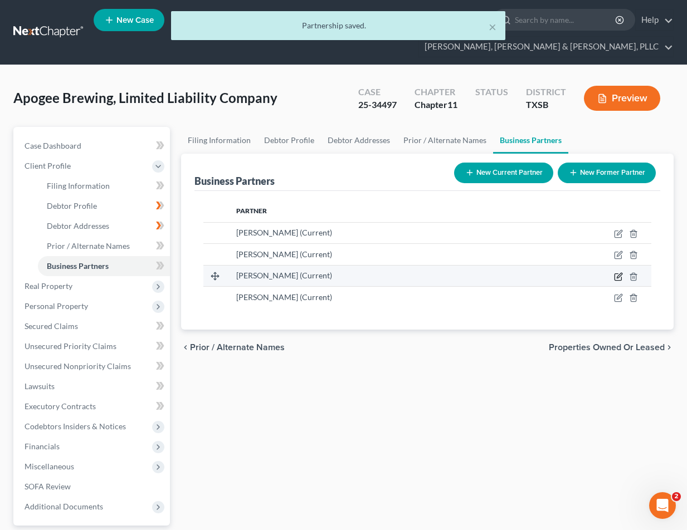
click at [616, 277] on icon "button" at bounding box center [618, 276] width 9 height 9
select select "45"
select select "0"
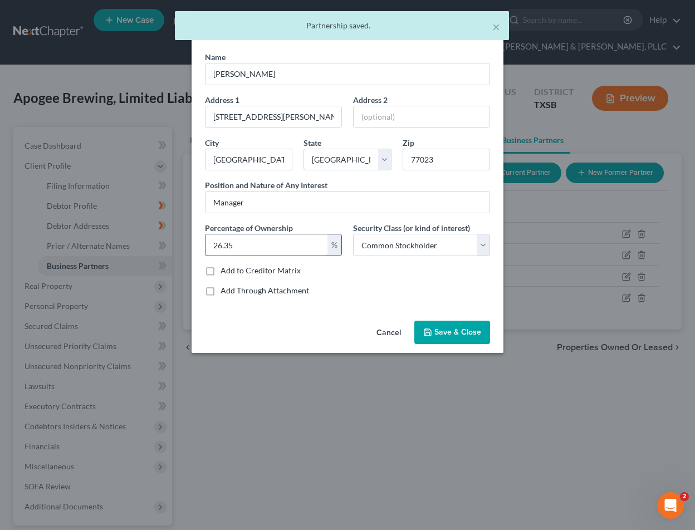
click at [259, 249] on input "26.35" at bounding box center [266, 244] width 122 height 21
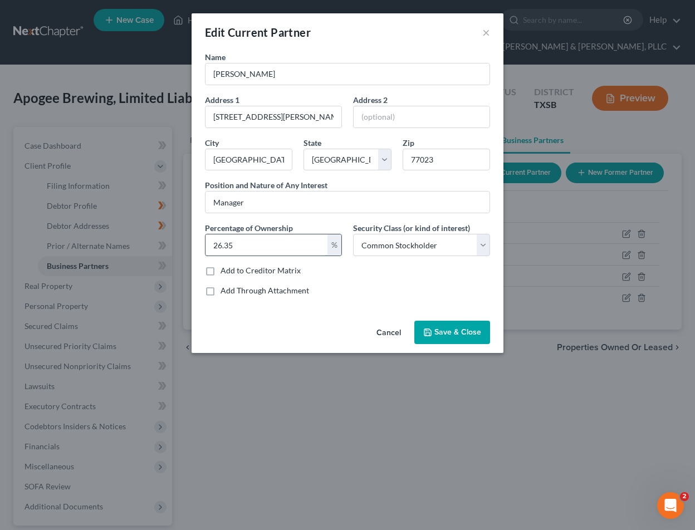
click at [259, 249] on input "26.35" at bounding box center [266, 244] width 122 height 21
paste input "4.90"
type input "24.90"
click at [454, 334] on span "Save & Close" at bounding box center [457, 331] width 47 height 9
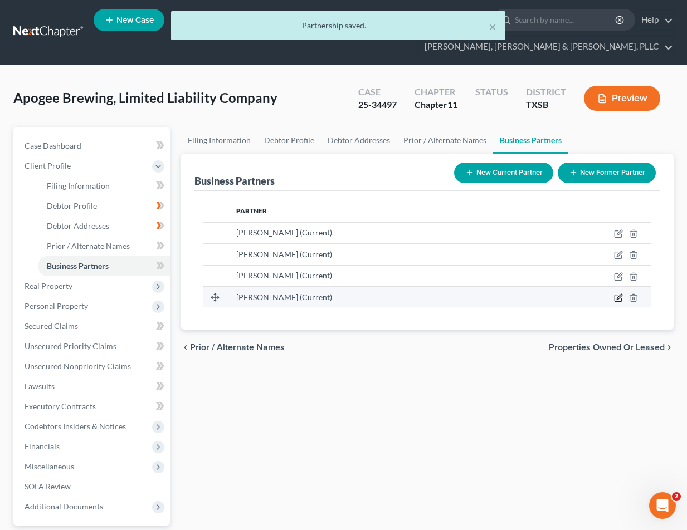
click at [616, 296] on icon "button" at bounding box center [618, 297] width 9 height 9
select select "45"
select select "0"
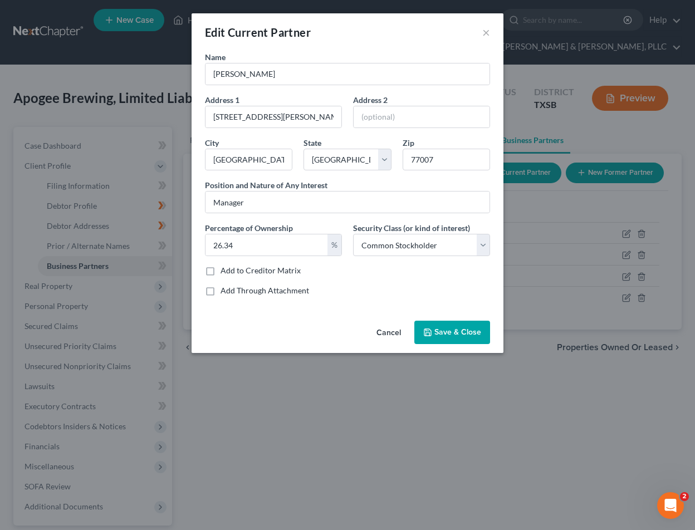
click at [284, 233] on label "Percentage of Ownership" at bounding box center [249, 228] width 88 height 12
click at [278, 238] on input "26.34" at bounding box center [266, 244] width 122 height 21
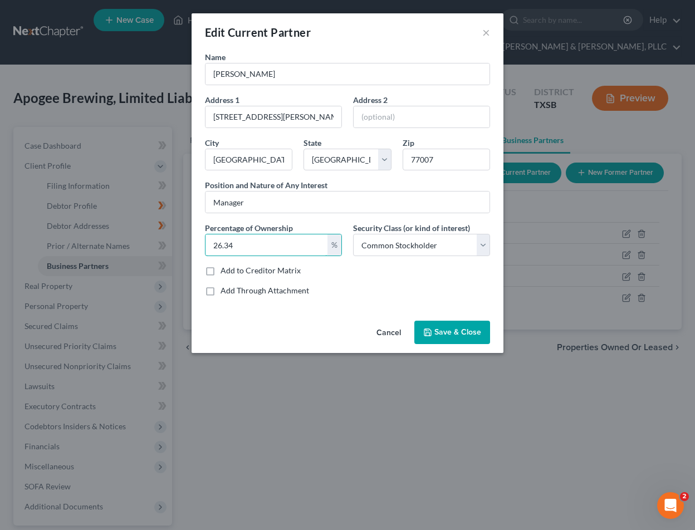
paste input "4.86"
type input "24.86"
click at [418, 329] on button "Save & Close" at bounding box center [452, 332] width 76 height 23
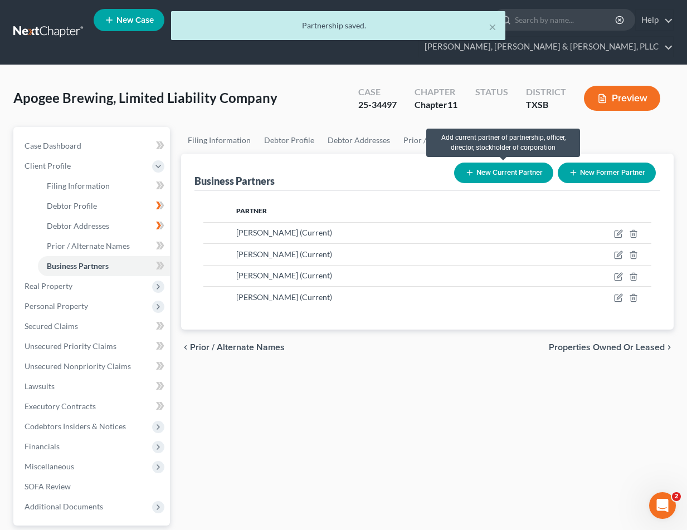
click at [506, 177] on button "New Current Partner" at bounding box center [503, 173] width 99 height 21
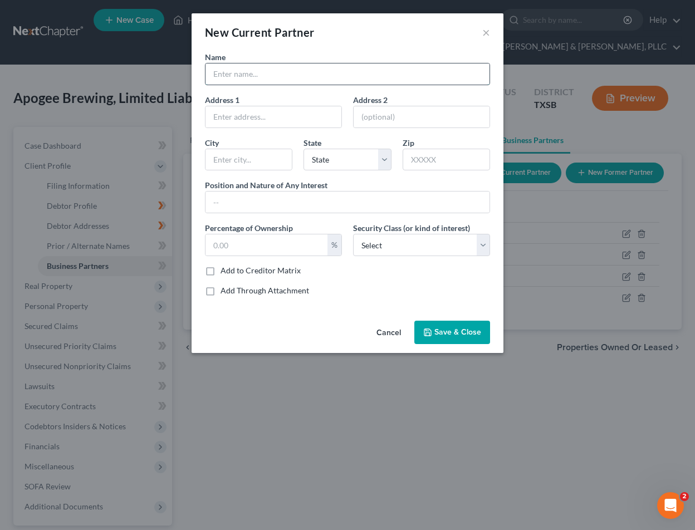
click at [310, 81] on input "text" at bounding box center [347, 73] width 284 height 21
paste input "[PERSON_NAME] & [PERSON_NAME], PLLC"
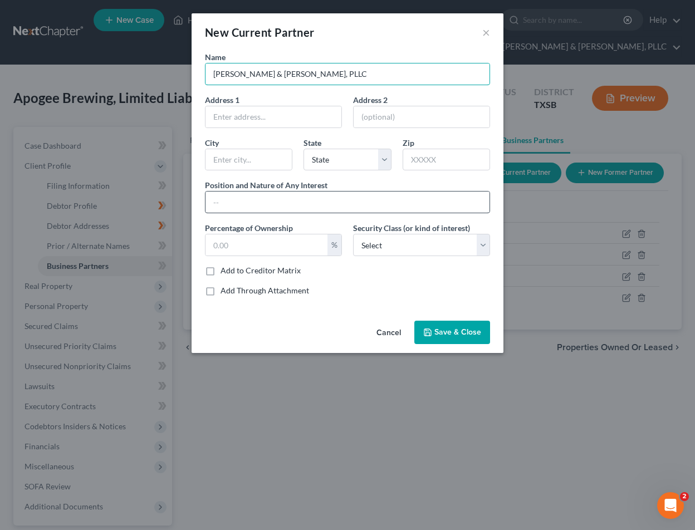
type input "[PERSON_NAME] & [PERSON_NAME], PLLC"
click at [289, 198] on input "text" at bounding box center [347, 202] width 284 height 21
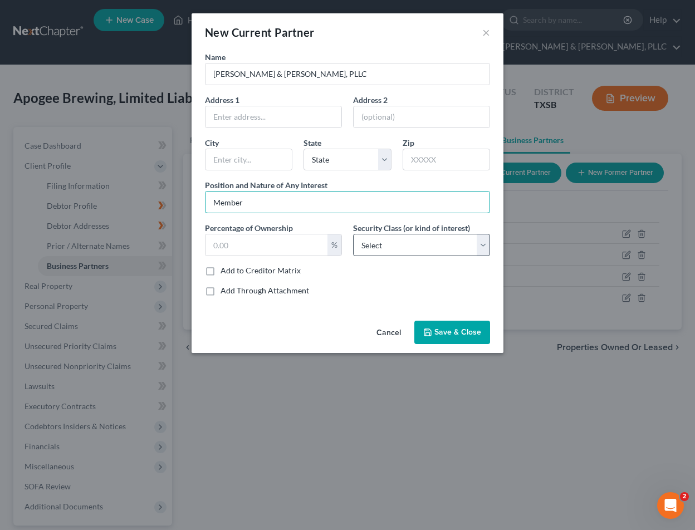
type input "Member"
click at [416, 250] on select "Select Select Common Stockholder General Partner Limited Partner Managing Membe…" at bounding box center [421, 245] width 137 height 22
select select "6"
click at [353, 234] on select "Select Select Common Stockholder General Partner Limited Partner Managing Membe…" at bounding box center [421, 245] width 137 height 22
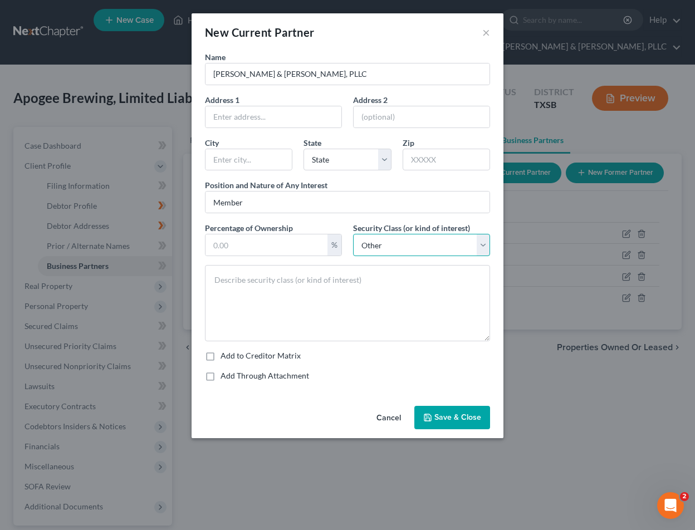
click at [392, 253] on select "Select Select Common Stockholder General Partner Limited Partner Managing Membe…" at bounding box center [421, 245] width 137 height 22
click at [353, 234] on select "Select Select Common Stockholder General Partner Limited Partner Managing Membe…" at bounding box center [421, 245] width 137 height 22
click at [257, 258] on div "Name [PERSON_NAME] & [PERSON_NAME], PLLC Address 1 Address [GEOGRAPHIC_DATA][US…" at bounding box center [347, 220] width 296 height 339
click at [260, 245] on input "text" at bounding box center [266, 244] width 122 height 21
paste input "3.40"
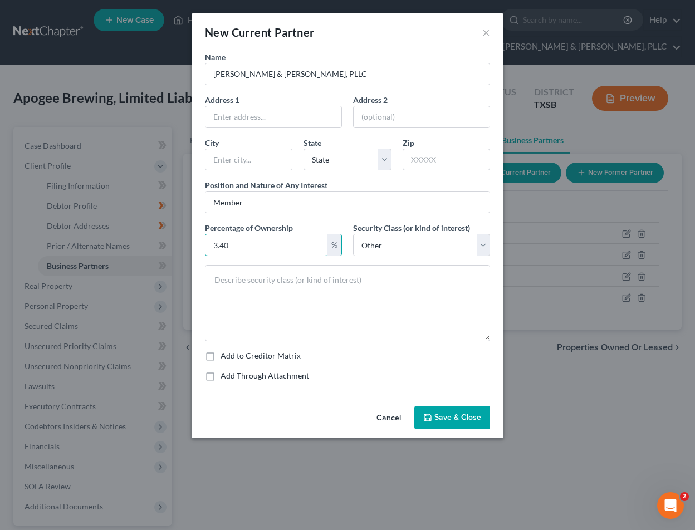
type input "3.40"
click at [437, 414] on span "Save & Close" at bounding box center [457, 417] width 47 height 9
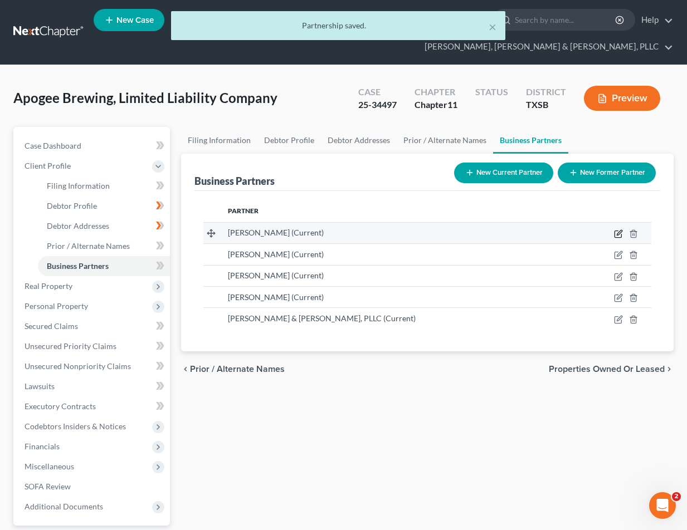
click at [618, 234] on icon "button" at bounding box center [618, 233] width 9 height 9
select select "45"
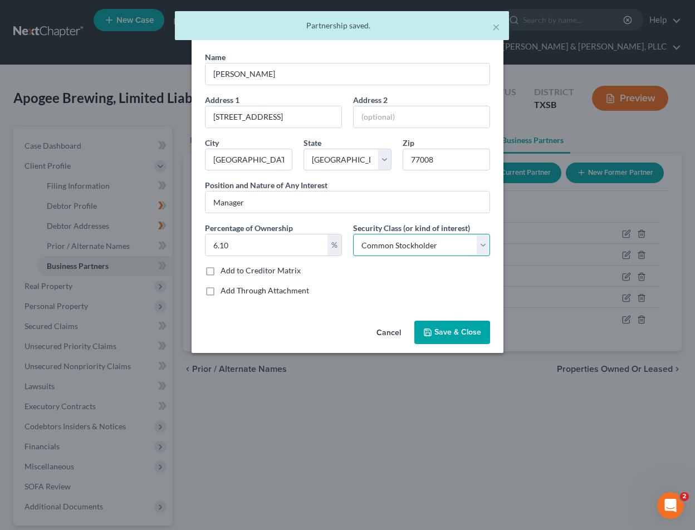
click at [440, 247] on select "Select Select Common Stockholder General Partner Limited Partner Managing Membe…" at bounding box center [421, 245] width 137 height 22
select select "6"
click at [353, 234] on select "Select Select Common Stockholder General Partner Limited Partner Managing Membe…" at bounding box center [421, 245] width 137 height 22
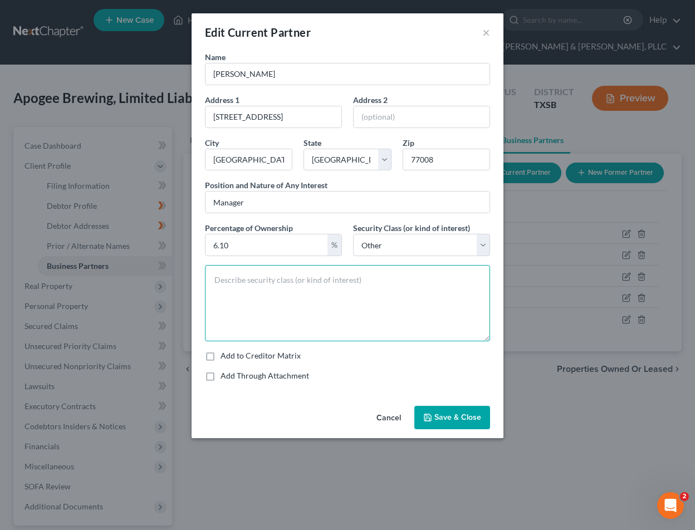
click at [395, 296] on textarea at bounding box center [347, 303] width 285 height 76
click at [394, 296] on textarea at bounding box center [347, 303] width 285 height 76
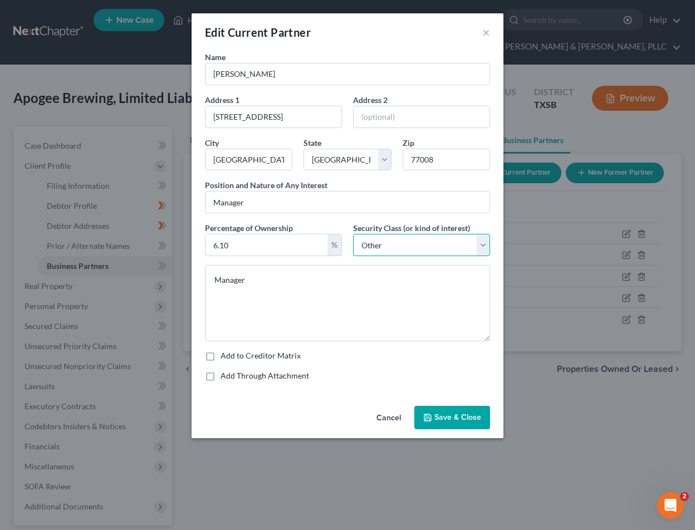
click at [412, 234] on select "Select Select Common Stockholder General Partner Limited Partner Managing Membe…" at bounding box center [421, 245] width 137 height 22
click at [353, 234] on select "Select Select Common Stockholder General Partner Limited Partner Managing Membe…" at bounding box center [421, 245] width 137 height 22
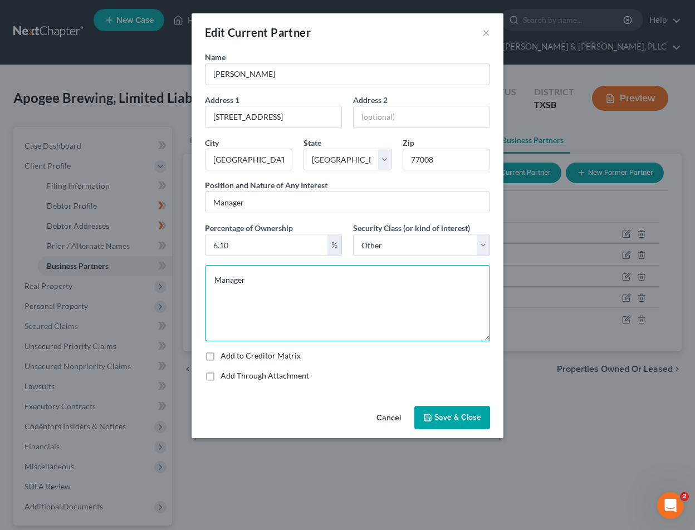
drag, startPoint x: 284, startPoint y: 276, endPoint x: 189, endPoint y: 276, distance: 94.7
click at [189, 276] on div "Edit Current Partner × Name [PERSON_NAME] Address 1 [GEOGRAPHIC_DATA] 2 City [G…" at bounding box center [347, 265] width 695 height 530
type textarea "Member"
click at [471, 408] on button "Save & Close" at bounding box center [452, 417] width 76 height 23
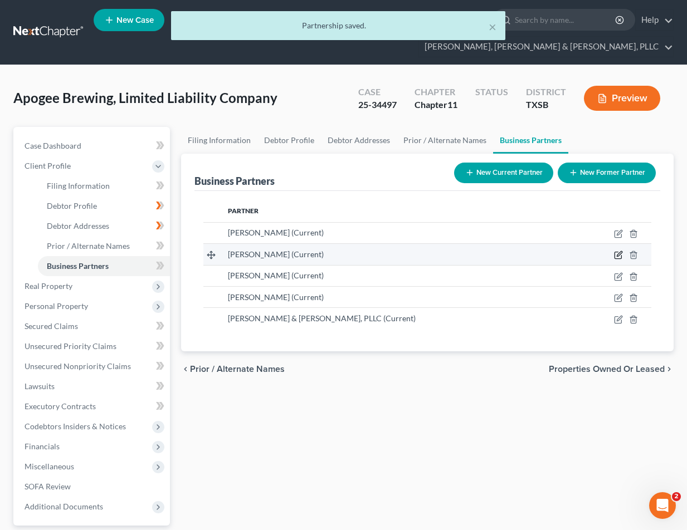
click at [621, 253] on icon "button" at bounding box center [618, 255] width 9 height 9
select select "45"
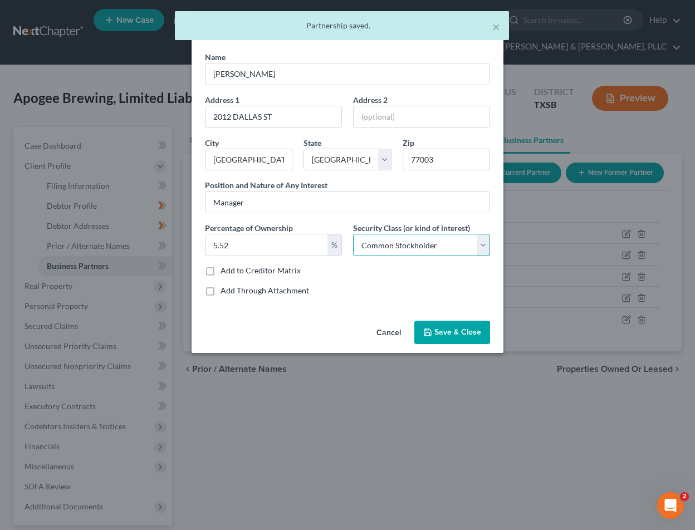
click at [431, 246] on select "Select Select Common Stockholder General Partner Limited Partner Managing Membe…" at bounding box center [421, 245] width 137 height 22
select select "6"
click at [353, 234] on select "Select Select Common Stockholder General Partner Limited Partner Managing Membe…" at bounding box center [421, 245] width 137 height 22
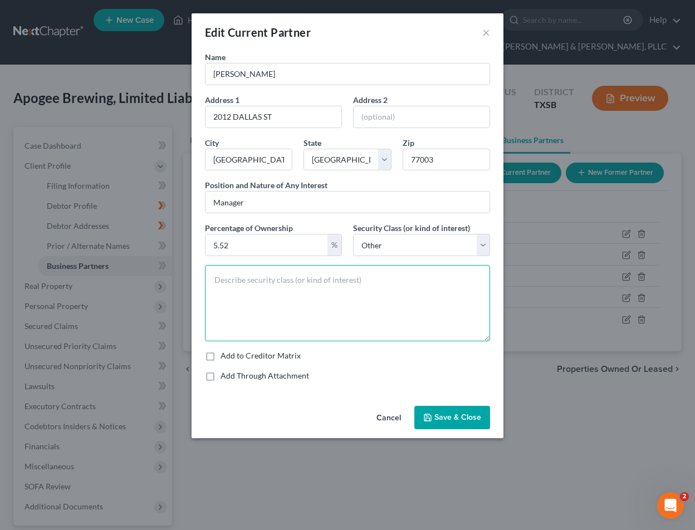
click at [303, 299] on textarea at bounding box center [347, 303] width 285 height 76
click at [301, 298] on textarea "Member" at bounding box center [347, 303] width 285 height 76
type textarea "Member"
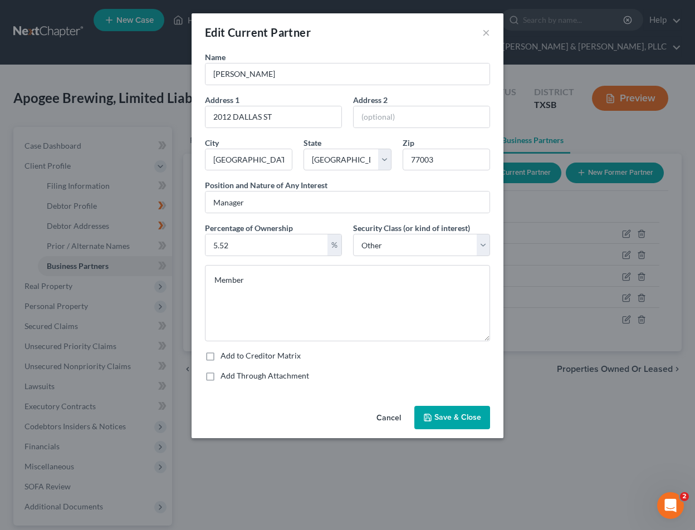
click at [388, 417] on button "Cancel" at bounding box center [389, 418] width 42 height 22
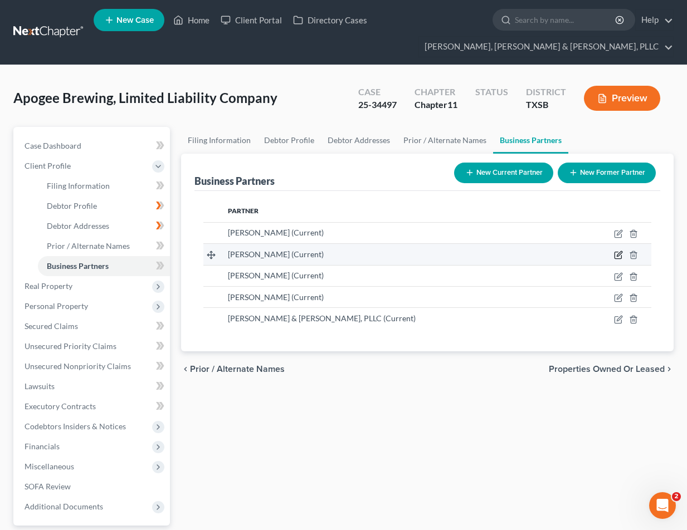
click at [614, 253] on icon "button" at bounding box center [617, 255] width 7 height 7
select select "45"
select select "6"
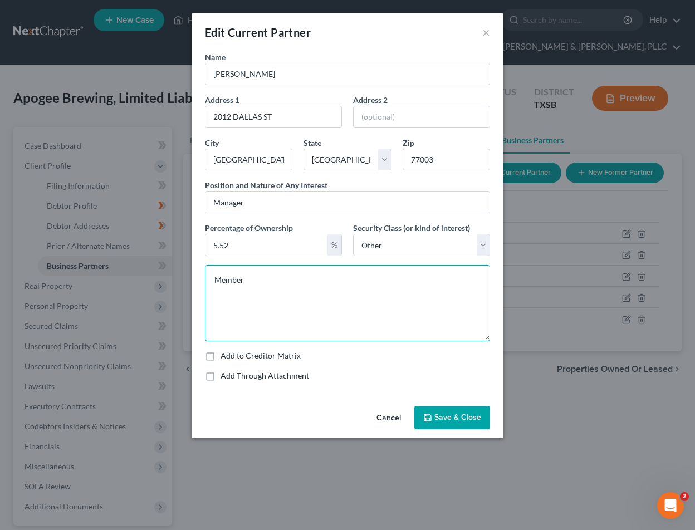
click at [411, 288] on textarea "Member" at bounding box center [347, 303] width 285 height 76
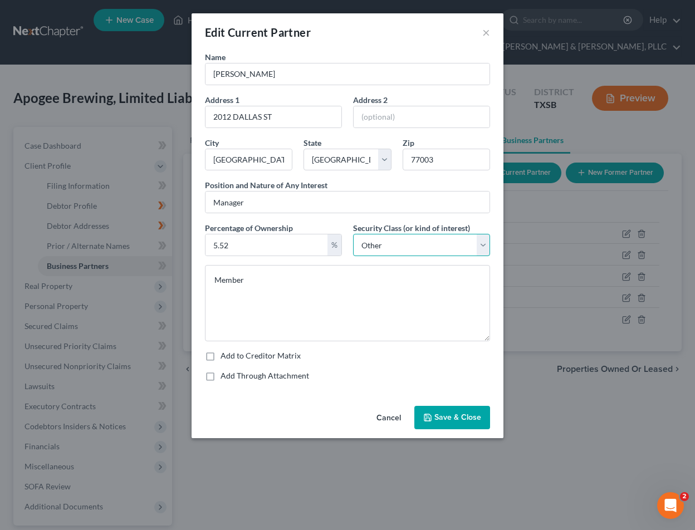
click at [429, 249] on select "Select Select Common Stockholder General Partner Limited Partner Managing Membe…" at bounding box center [421, 245] width 137 height 22
click at [419, 428] on button "Save & Close" at bounding box center [452, 417] width 76 height 23
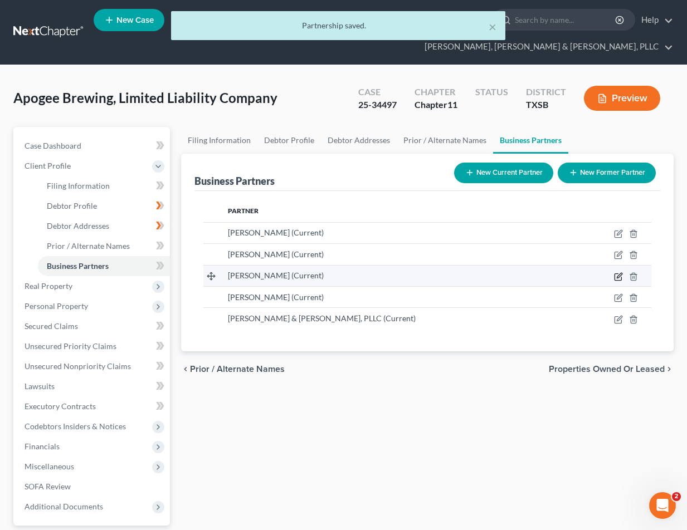
click at [622, 275] on icon "button" at bounding box center [618, 276] width 9 height 9
select select "45"
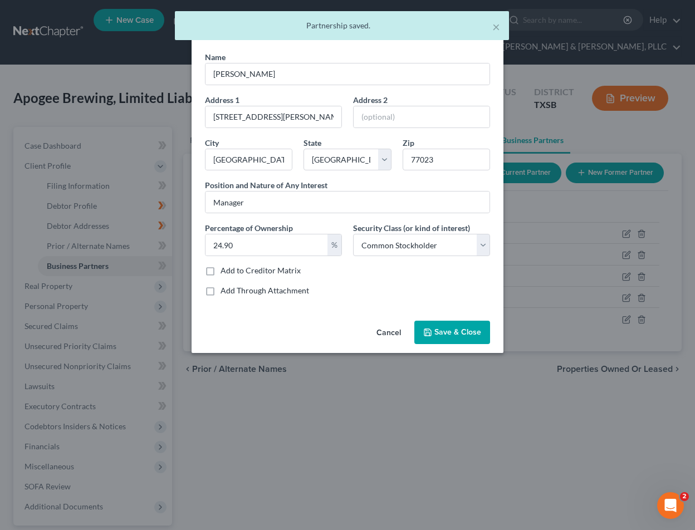
click at [434, 258] on div "Name [PERSON_NAME] Address 1 5508 [PERSON_NAME] ST Address 2 City [GEOGRAPHIC_D…" at bounding box center [347, 178] width 296 height 254
click at [430, 249] on select "Select Select Common Stockholder General Partner Limited Partner Managing Membe…" at bounding box center [421, 245] width 137 height 22
select select "6"
click at [353, 234] on select "Select Select Common Stockholder General Partner Limited Partner Managing Membe…" at bounding box center [421, 245] width 137 height 22
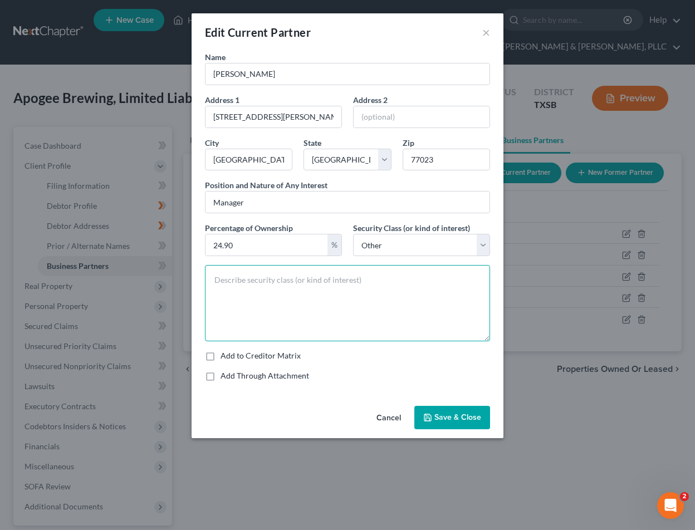
click at [381, 286] on textarea at bounding box center [347, 303] width 285 height 76
paste textarea "Member"
type textarea "Member"
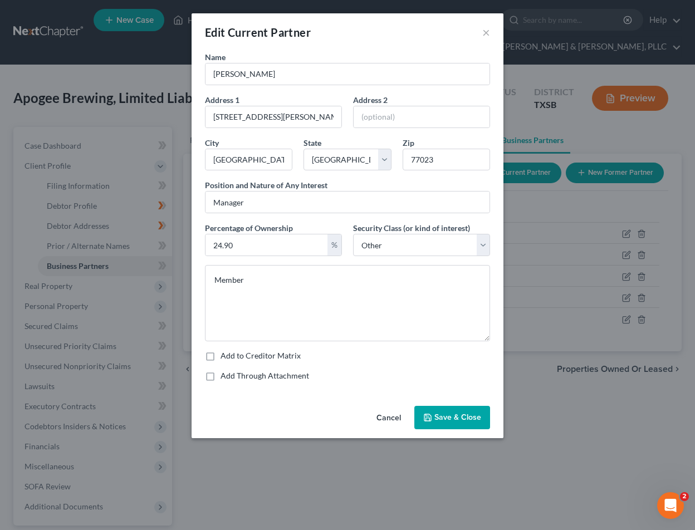
click at [437, 410] on button "Save & Close" at bounding box center [452, 417] width 76 height 23
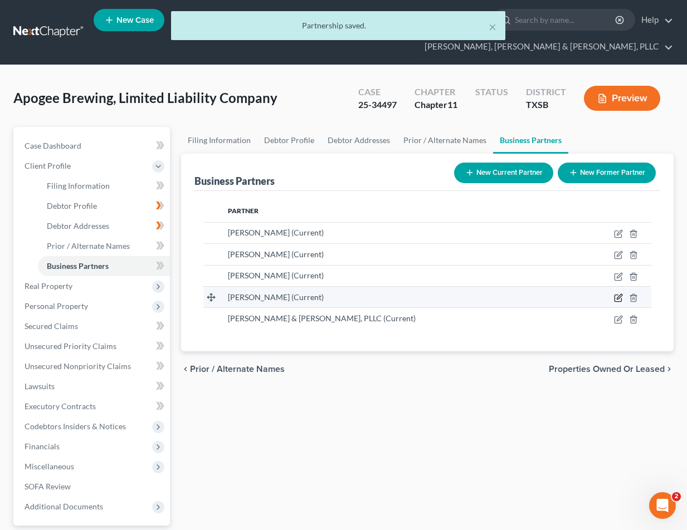
click at [616, 299] on icon "button" at bounding box center [618, 297] width 9 height 9
select select "45"
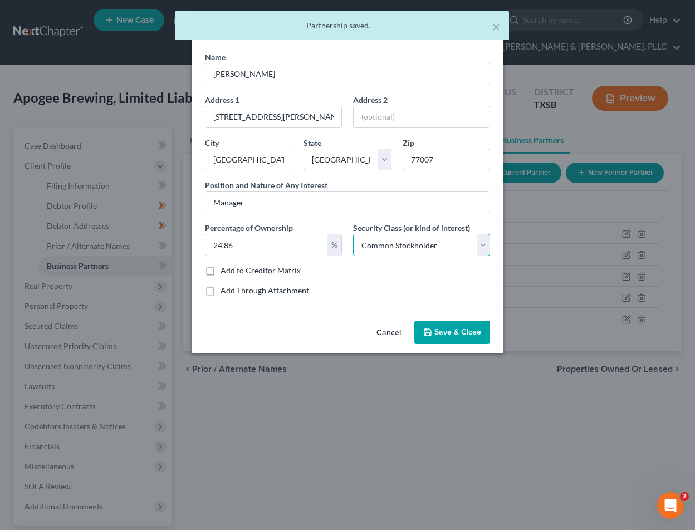
click at [411, 248] on select "Select Select Common Stockholder General Partner Limited Partner Managing Membe…" at bounding box center [421, 245] width 137 height 22
select select "6"
click at [353, 234] on select "Select Select Common Stockholder General Partner Limited Partner Managing Membe…" at bounding box center [421, 245] width 137 height 22
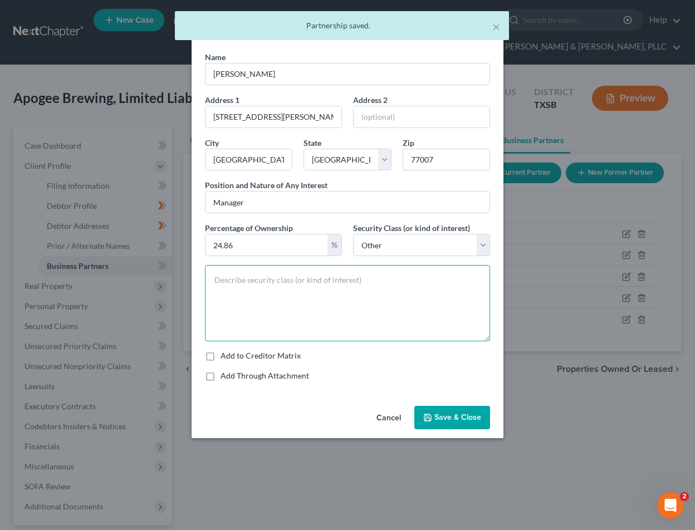
click at [337, 300] on textarea at bounding box center [347, 303] width 285 height 76
paste textarea "Member"
type textarea "Member"
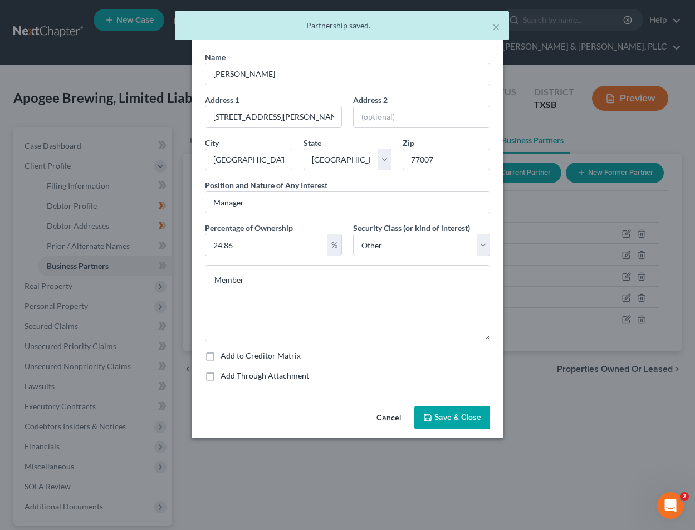
click at [449, 413] on span "Save & Close" at bounding box center [457, 417] width 47 height 9
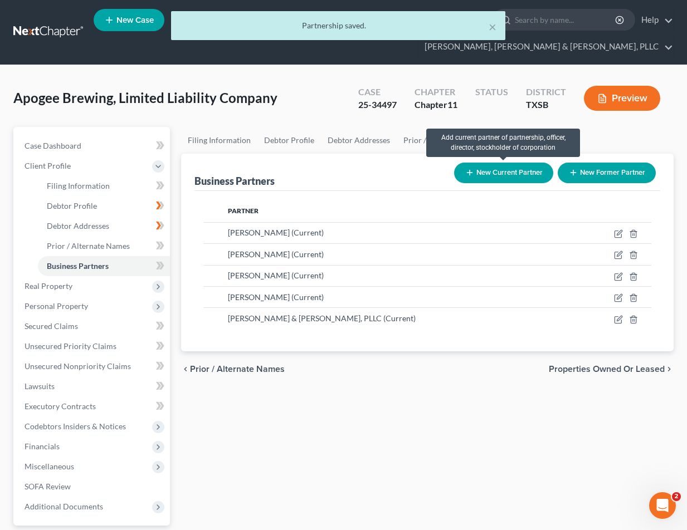
click at [524, 174] on button "New Current Partner" at bounding box center [503, 173] width 99 height 21
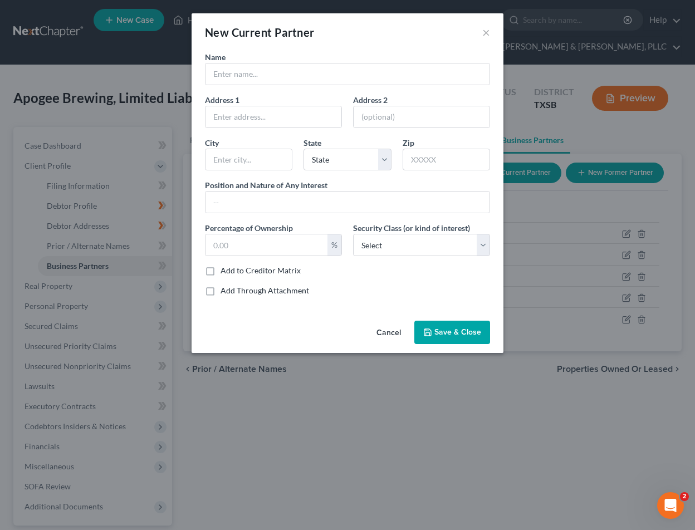
click at [386, 337] on button "Cancel" at bounding box center [389, 333] width 42 height 22
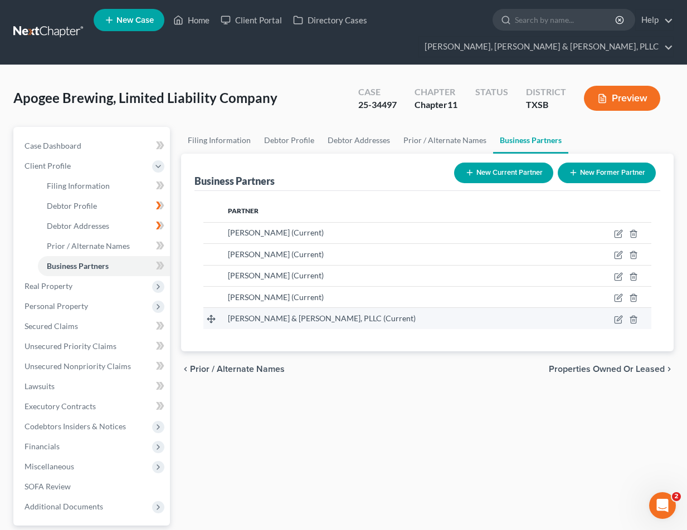
click at [613, 322] on td at bounding box center [611, 318] width 80 height 21
click at [616, 322] on icon "button" at bounding box center [618, 319] width 9 height 9
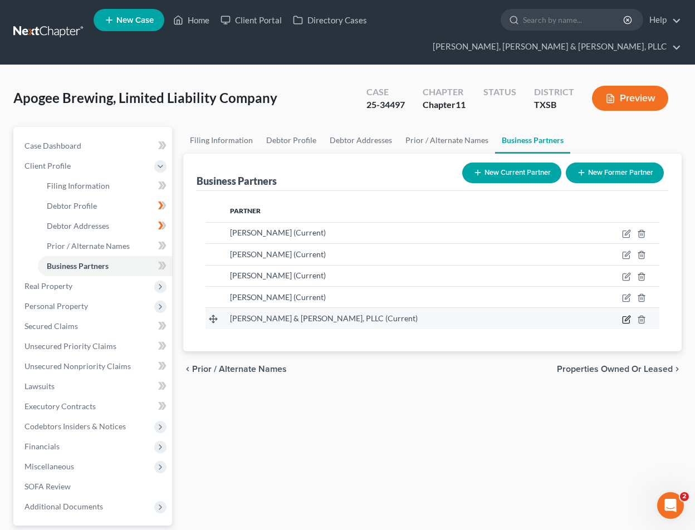
select select "6"
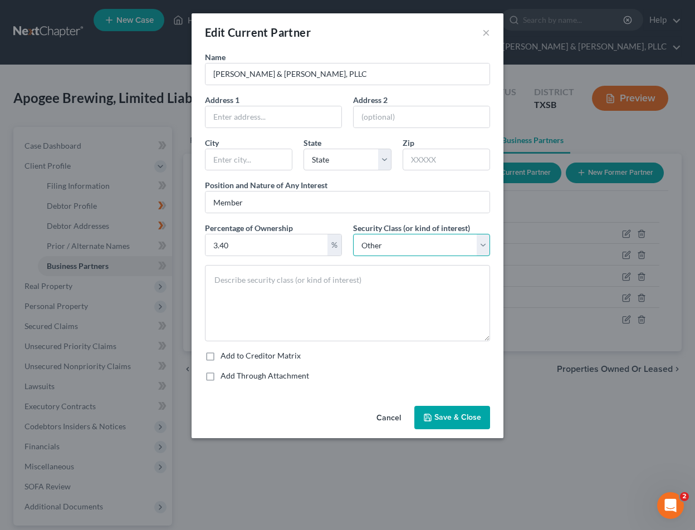
drag, startPoint x: 417, startPoint y: 247, endPoint x: 414, endPoint y: 253, distance: 7.2
click at [417, 247] on select "Select Select Common Stockholder General Partner Limited Partner Managing Membe…" at bounding box center [421, 245] width 137 height 22
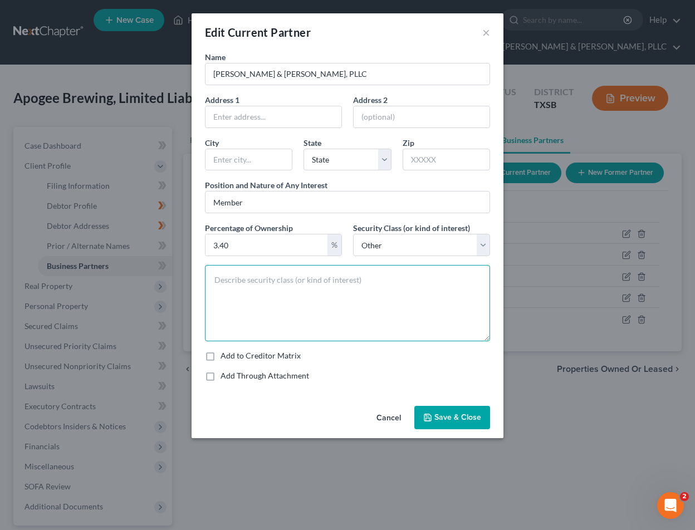
click at [236, 287] on textarea at bounding box center [347, 303] width 285 height 76
paste textarea "Member"
type textarea "Member"
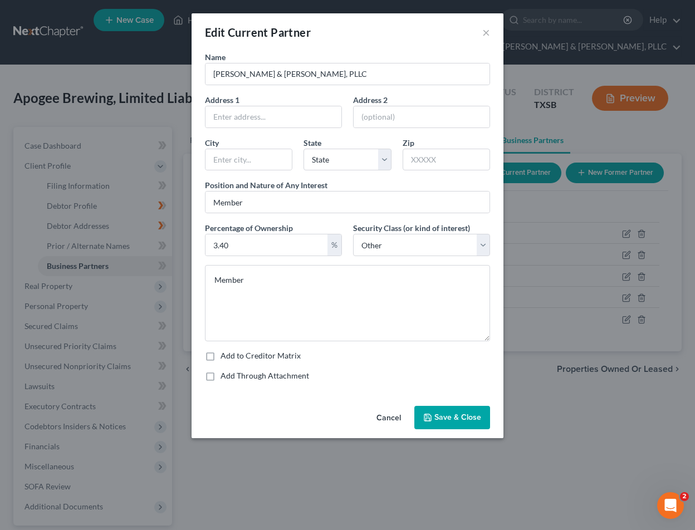
click at [424, 408] on button "Save & Close" at bounding box center [452, 417] width 76 height 23
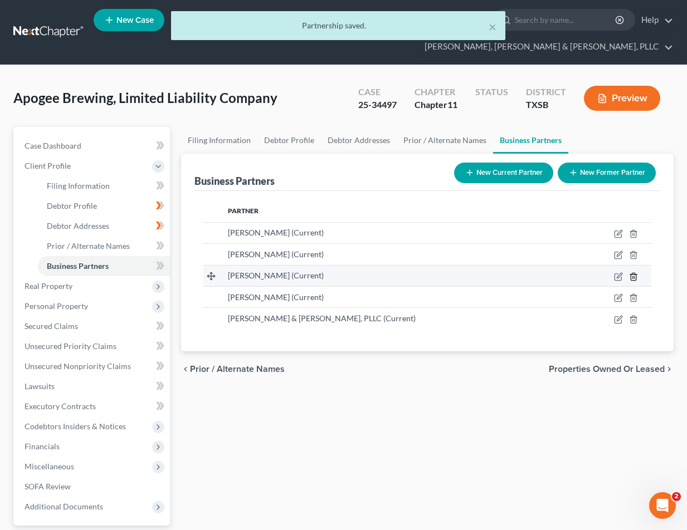
click at [635, 277] on icon "button" at bounding box center [632, 276] width 5 height 7
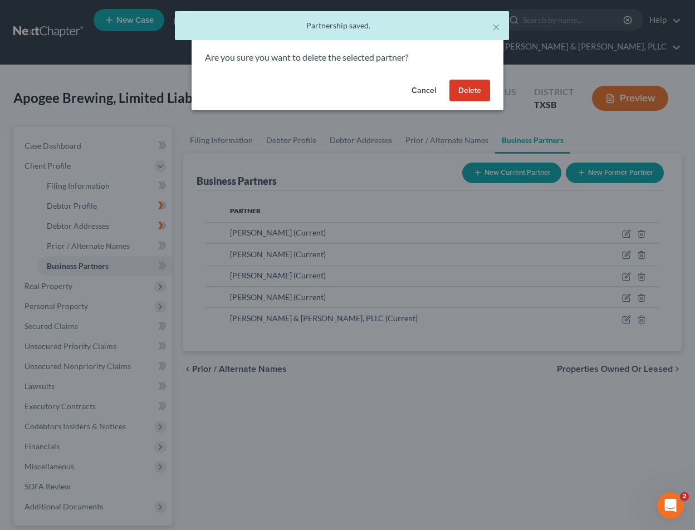
click at [411, 92] on button "Cancel" at bounding box center [424, 91] width 42 height 22
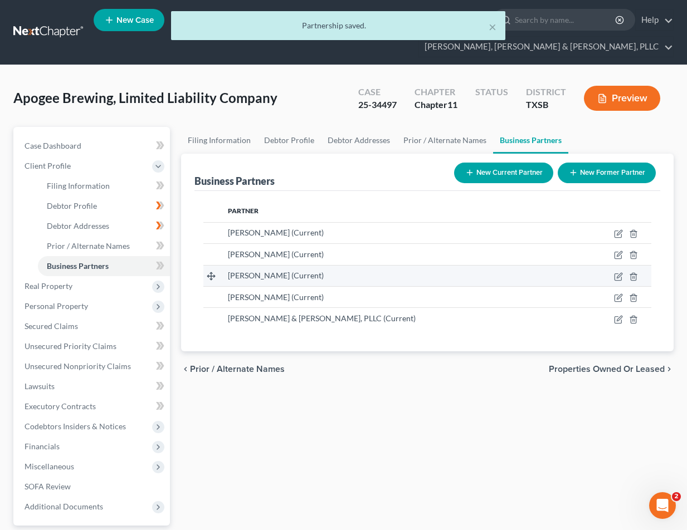
click at [615, 283] on td at bounding box center [611, 275] width 80 height 21
click at [615, 280] on icon "button" at bounding box center [617, 276] width 7 height 7
select select "45"
select select "6"
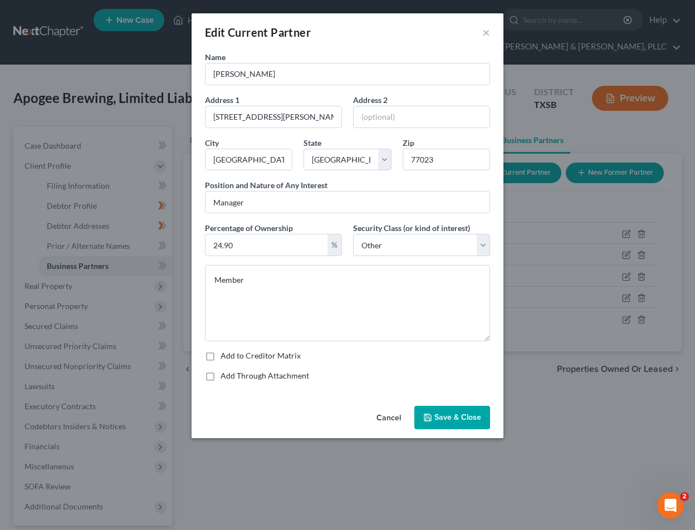
click at [389, 425] on button "Cancel" at bounding box center [389, 418] width 42 height 22
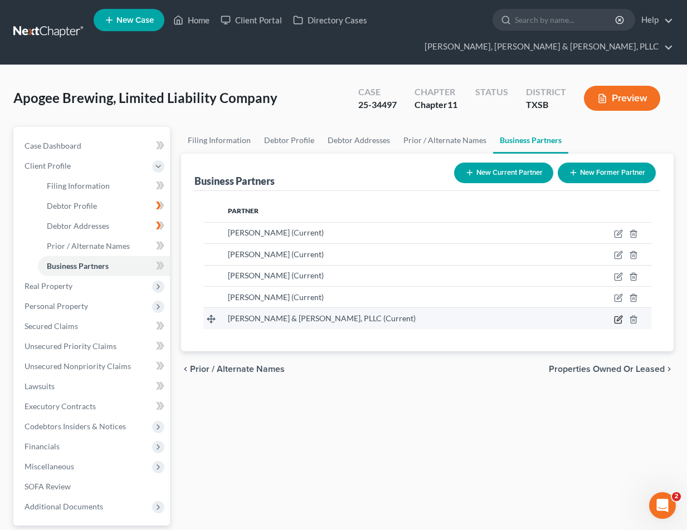
click at [618, 322] on icon "button" at bounding box center [618, 319] width 9 height 9
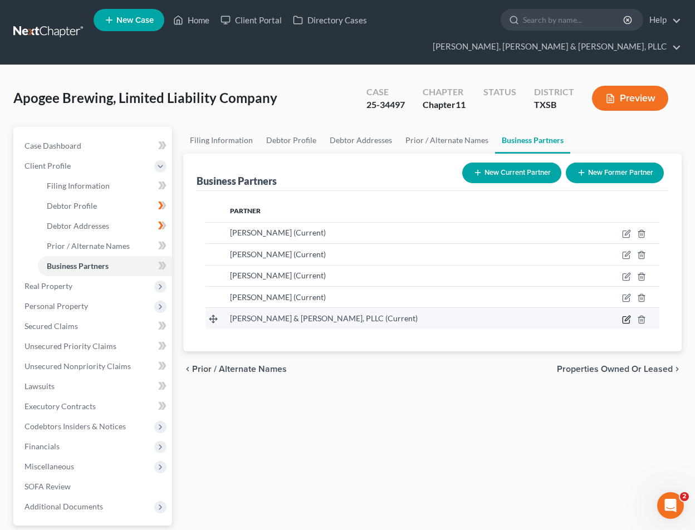
select select "6"
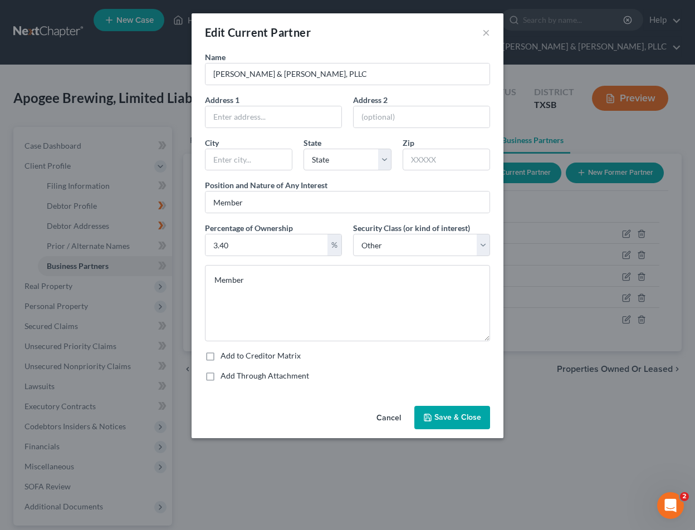
click at [388, 419] on button "Cancel" at bounding box center [389, 418] width 42 height 22
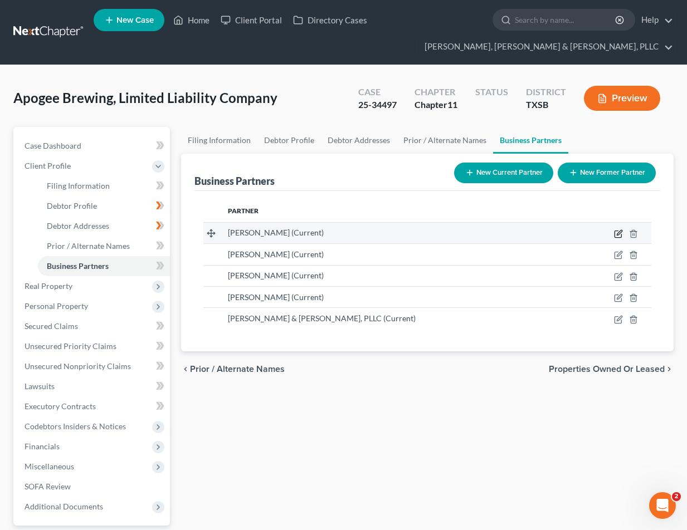
click at [616, 236] on icon "button" at bounding box center [618, 233] width 9 height 9
select select "45"
select select "6"
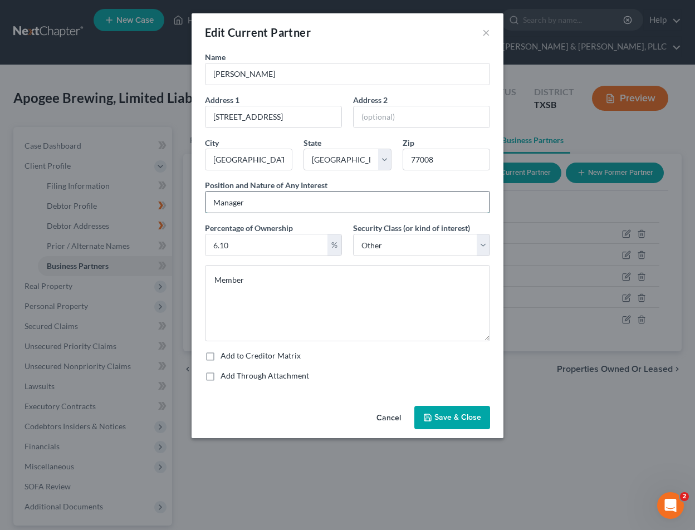
click at [326, 212] on input "Manager" at bounding box center [347, 202] width 284 height 21
type input "Manager & Member"
click at [428, 411] on button "Save & Close" at bounding box center [452, 417] width 76 height 23
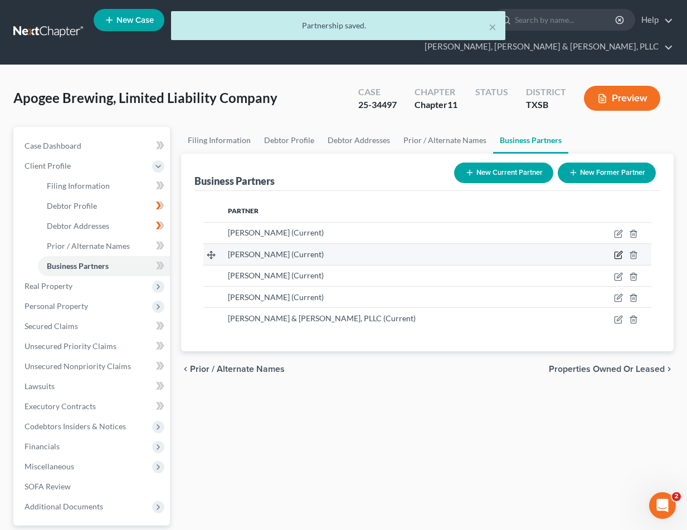
click at [620, 256] on icon "button" at bounding box center [618, 255] width 9 height 9
select select "45"
select select "6"
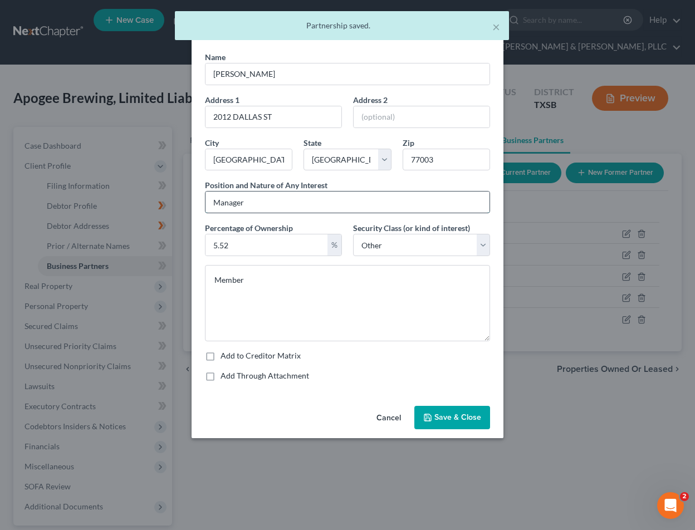
click at [327, 202] on input "Manager" at bounding box center [347, 202] width 284 height 21
paste input "& Member"
type input "Manager & Member"
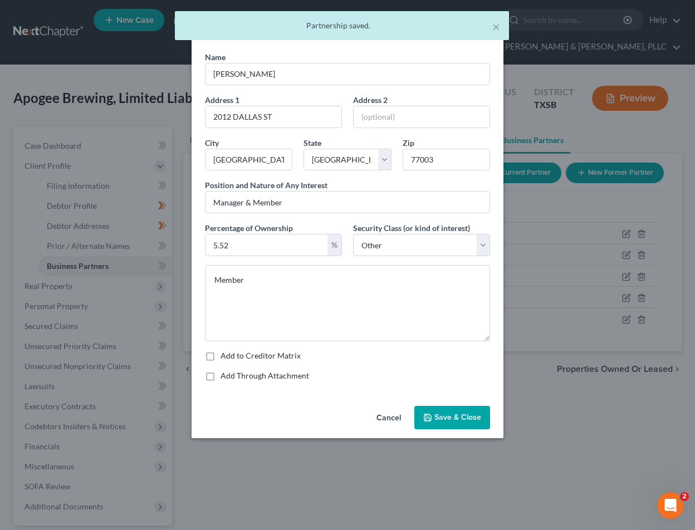
click at [451, 415] on span "Save & Close" at bounding box center [457, 417] width 47 height 9
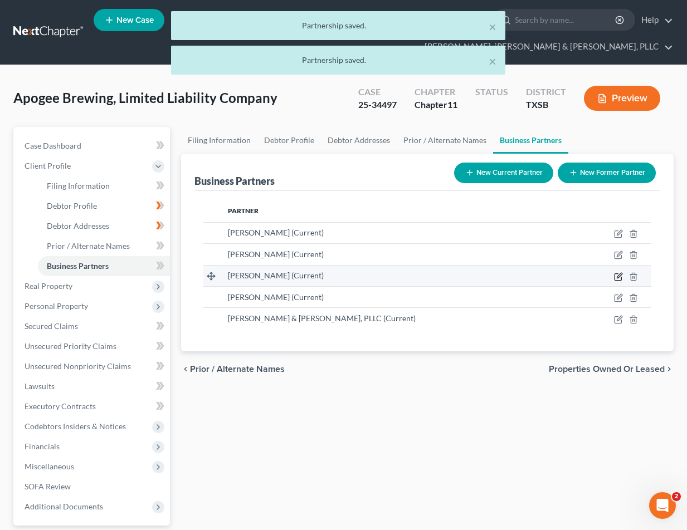
click at [615, 280] on icon "button" at bounding box center [617, 276] width 7 height 7
select select "45"
select select "6"
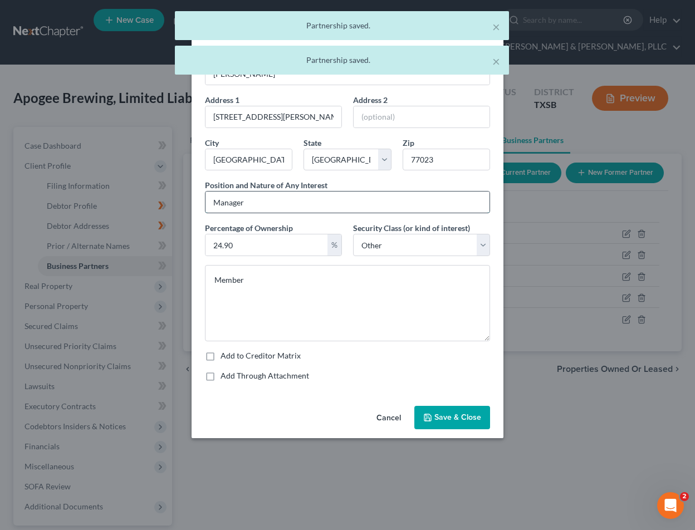
click at [291, 205] on input "Manager" at bounding box center [347, 202] width 284 height 21
click at [290, 205] on input "Manager" at bounding box center [347, 202] width 284 height 21
paste input "& Member"
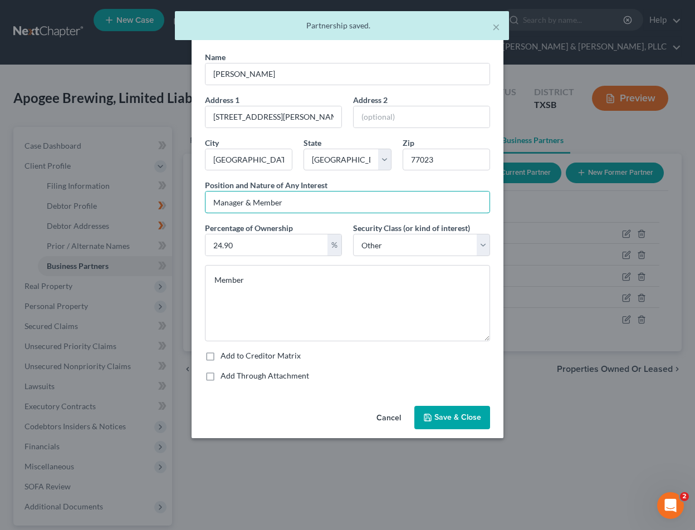
type input "Manager & Member"
click at [450, 415] on span "Save & Close" at bounding box center [457, 417] width 47 height 9
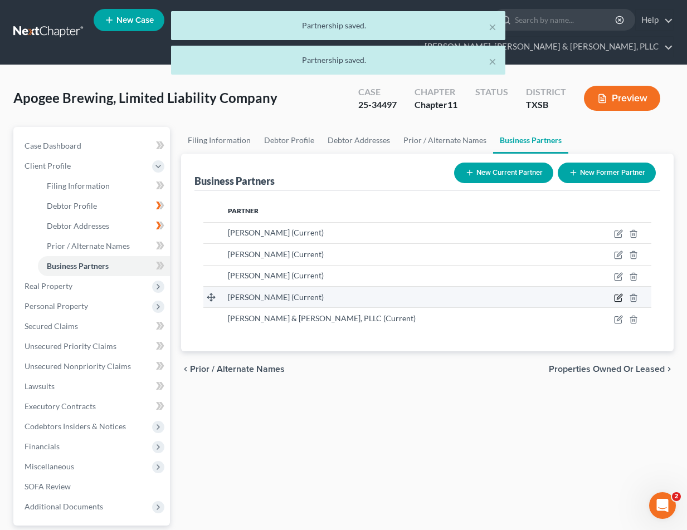
click at [616, 297] on icon "button" at bounding box center [618, 297] width 9 height 9
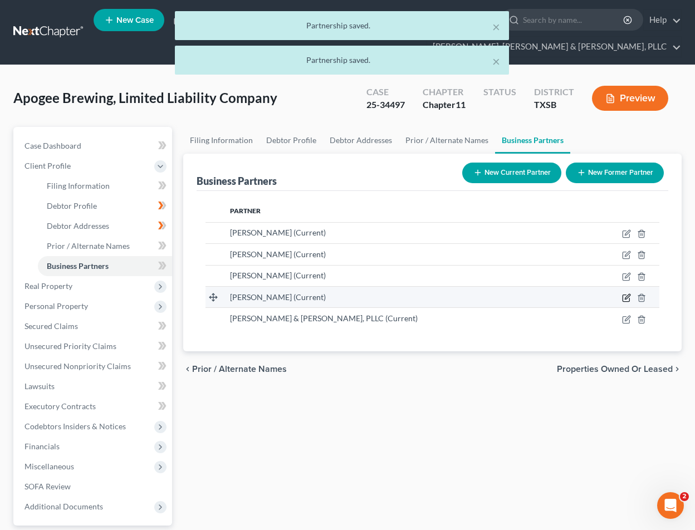
select select "45"
select select "6"
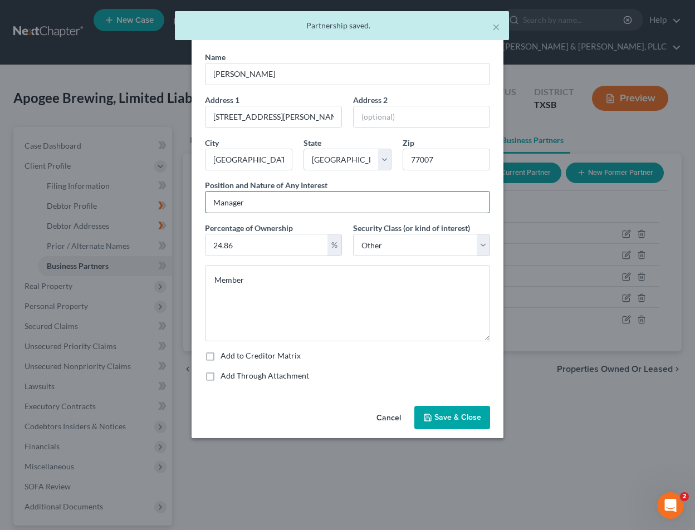
click at [350, 205] on input "Manager" at bounding box center [347, 202] width 284 height 21
paste input "& Member"
type input "Manager & Member"
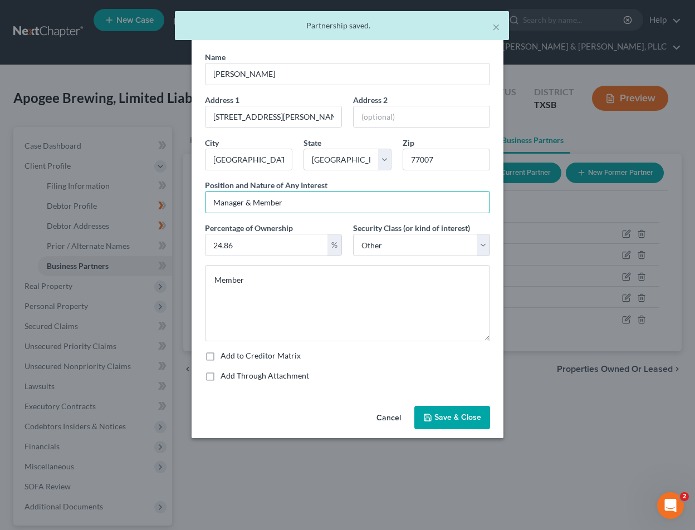
click at [452, 421] on span "Save & Close" at bounding box center [457, 417] width 47 height 9
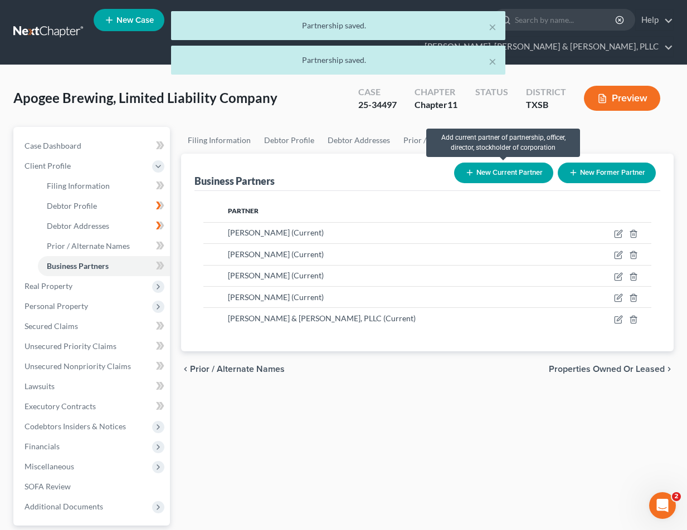
click at [481, 169] on button "New Current Partner" at bounding box center [503, 173] width 99 height 21
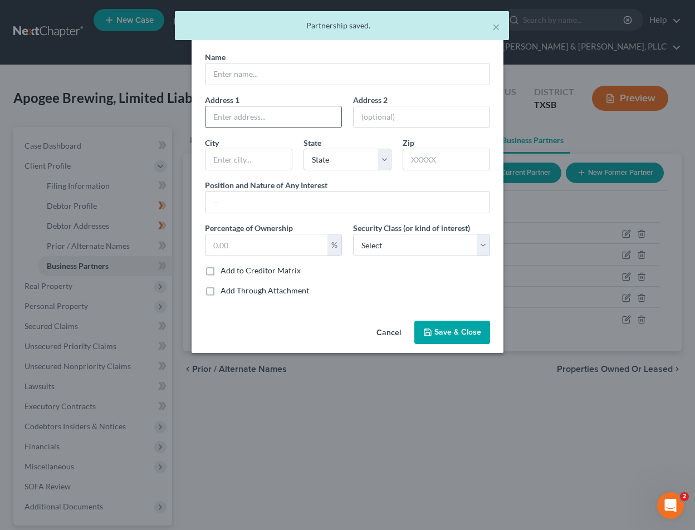
click at [262, 126] on input "text" at bounding box center [273, 116] width 136 height 21
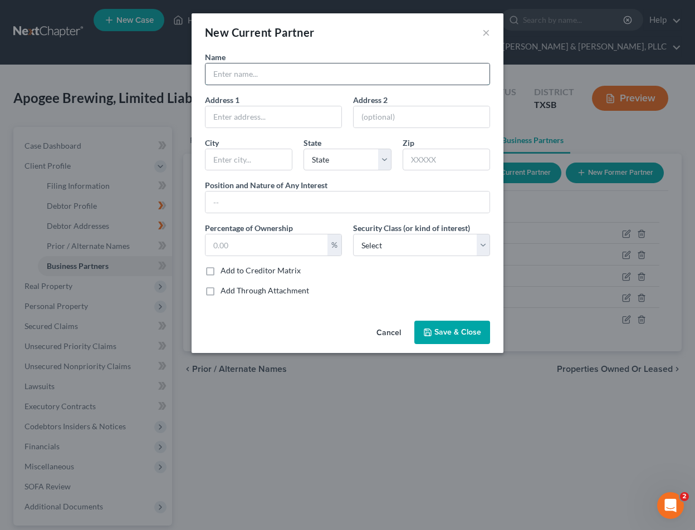
click at [262, 74] on input "text" at bounding box center [347, 73] width 284 height 21
paste input "[PERSON_NAME]"
type input "[PERSON_NAME]"
drag, startPoint x: 234, startPoint y: 75, endPoint x: 166, endPoint y: 74, distance: 67.9
click at [166, 74] on div "New Current Partner × Name [PERSON_NAME] Address 1 Address 2 [GEOGRAPHIC_DATA][…" at bounding box center [347, 265] width 695 height 530
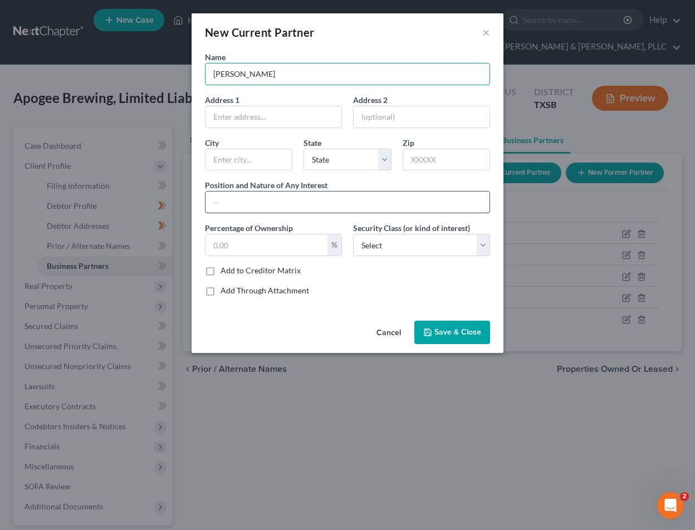
type input "[PERSON_NAME]"
click at [311, 202] on input "text" at bounding box center [347, 202] width 284 height 21
type input "Member"
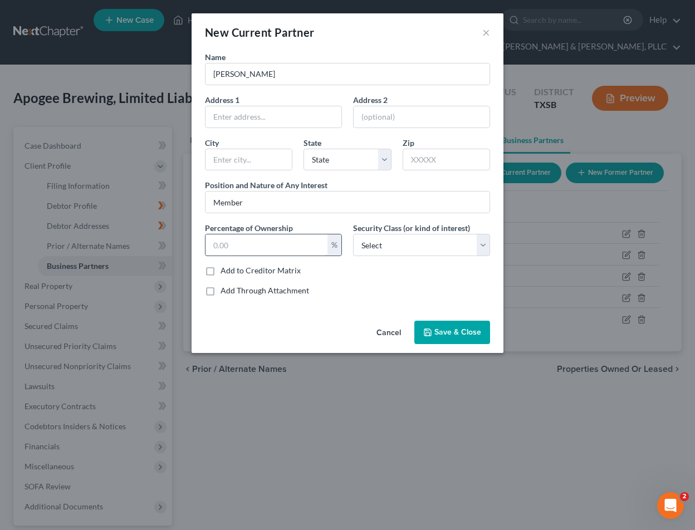
click at [297, 252] on input "text" at bounding box center [266, 244] width 122 height 21
type input "3.4"
select select "6"
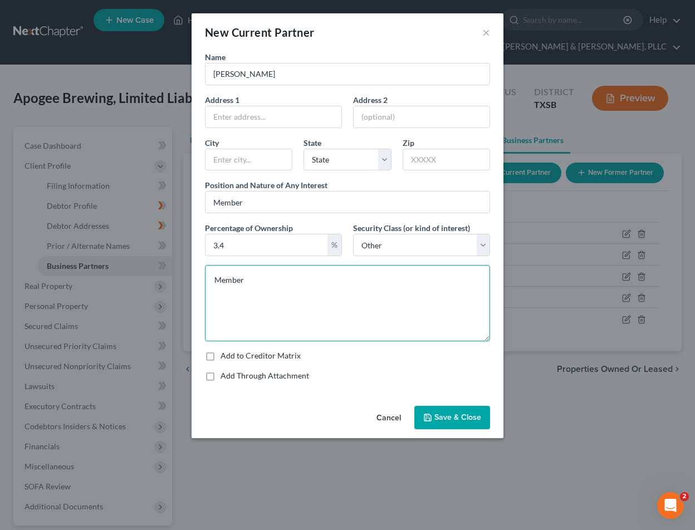
type textarea "Member"
click at [476, 419] on span "Save & Close" at bounding box center [457, 417] width 47 height 9
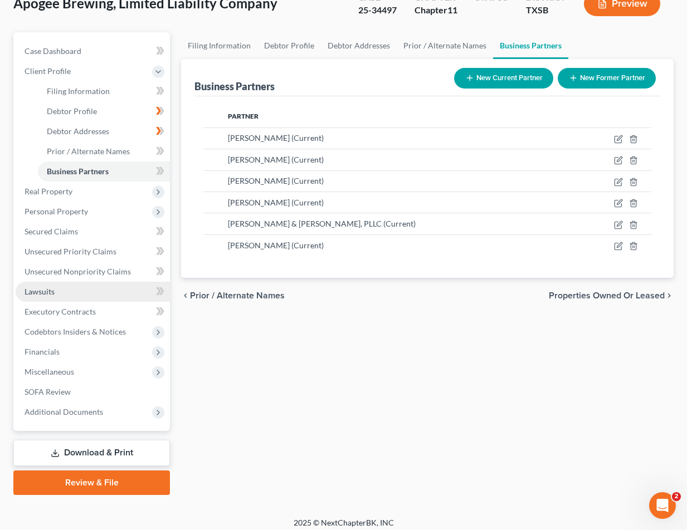
scroll to position [102, 0]
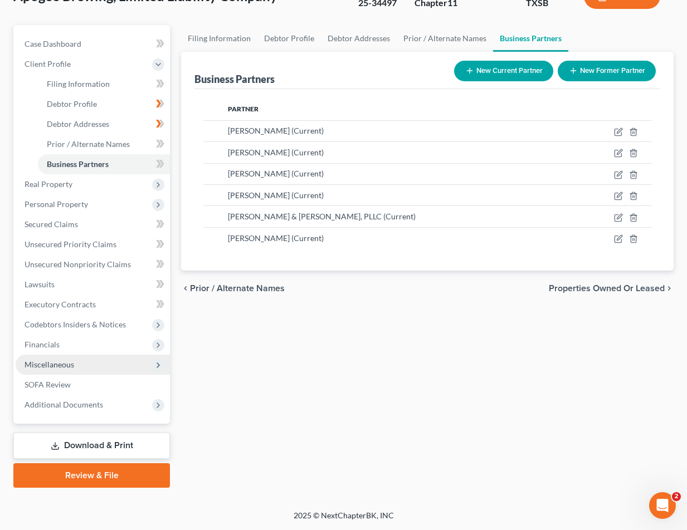
click at [112, 370] on span "Miscellaneous" at bounding box center [93, 365] width 154 height 20
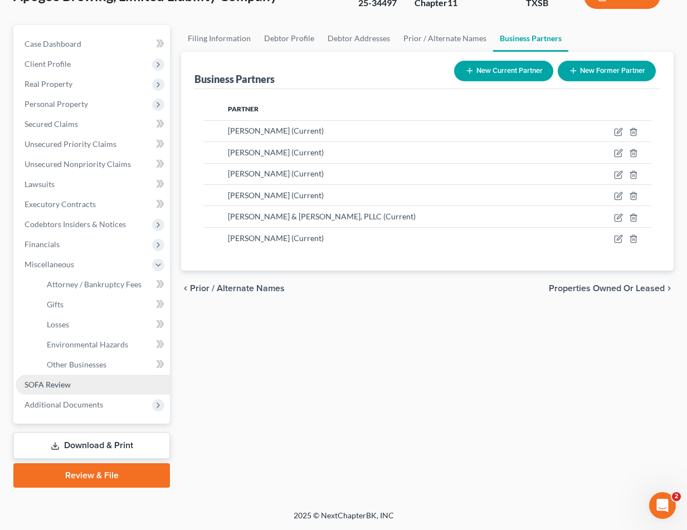
click at [95, 388] on link "SOFA Review" at bounding box center [93, 385] width 154 height 20
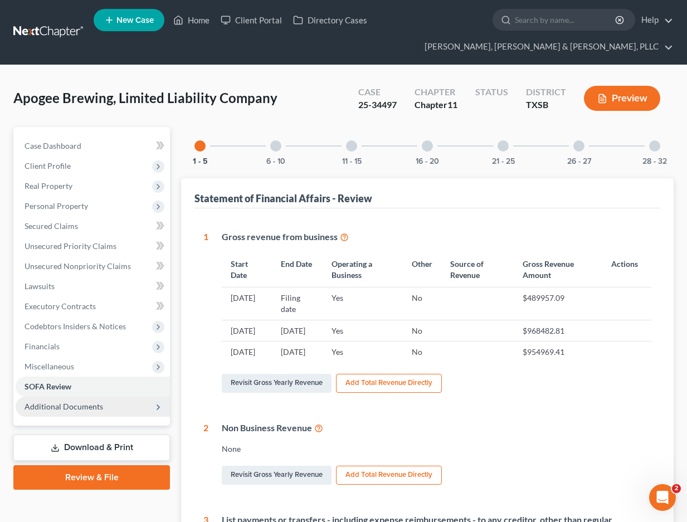
click at [63, 399] on span "Additional Documents" at bounding box center [93, 406] width 154 height 20
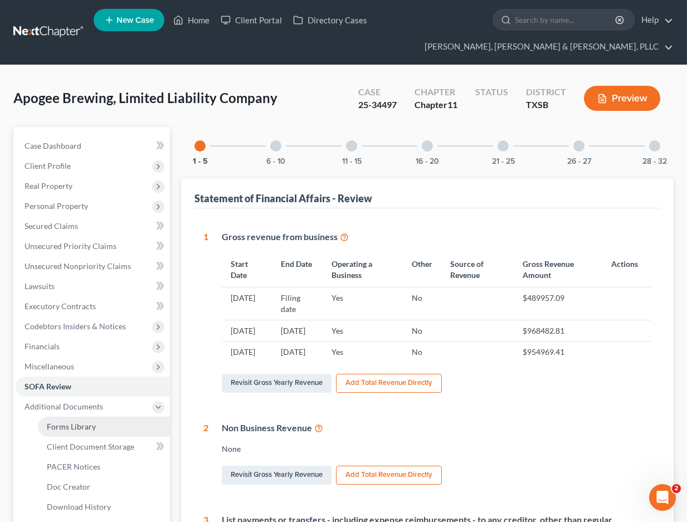
click at [71, 428] on span "Forms Library" at bounding box center [71, 426] width 49 height 9
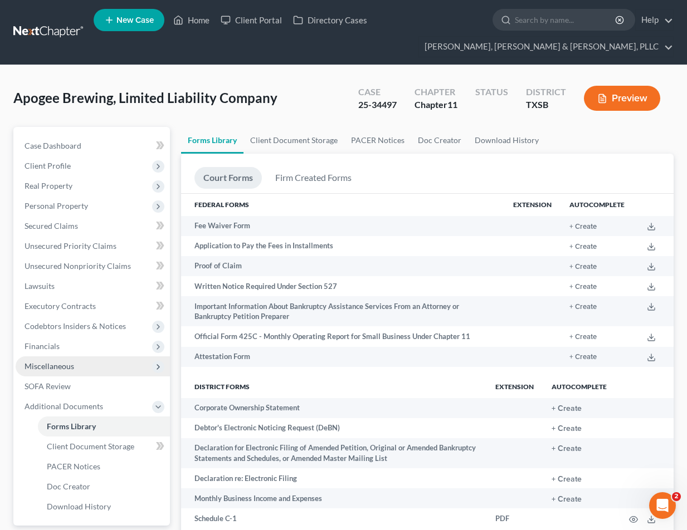
click at [65, 363] on span "Miscellaneous" at bounding box center [50, 365] width 50 height 9
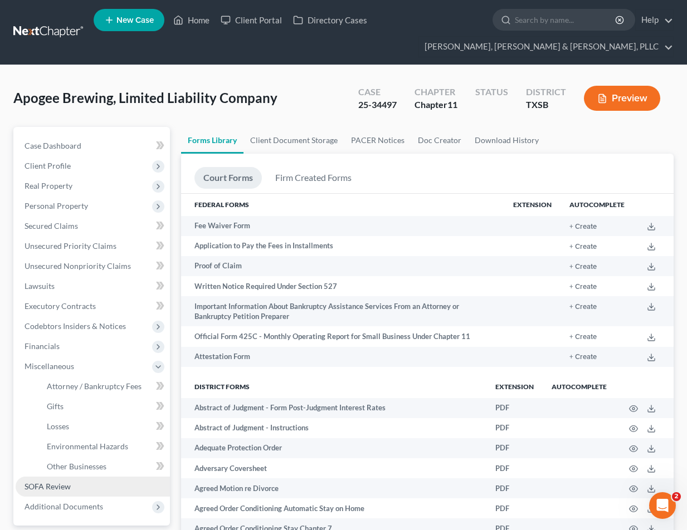
click at [97, 479] on link "SOFA Review" at bounding box center [93, 487] width 154 height 20
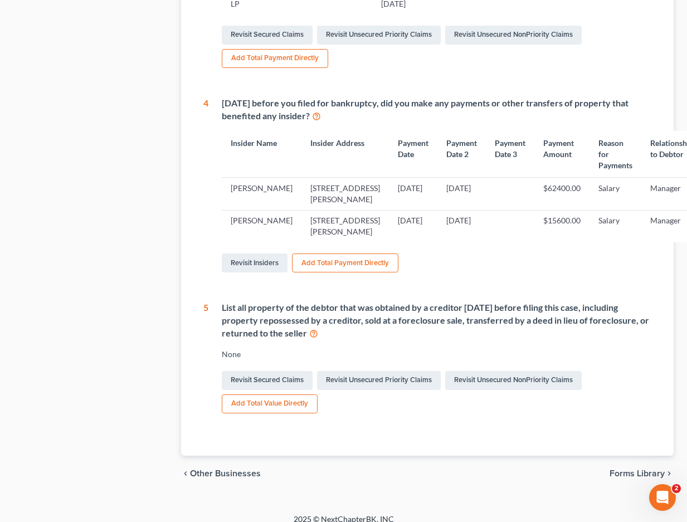
scroll to position [936, 0]
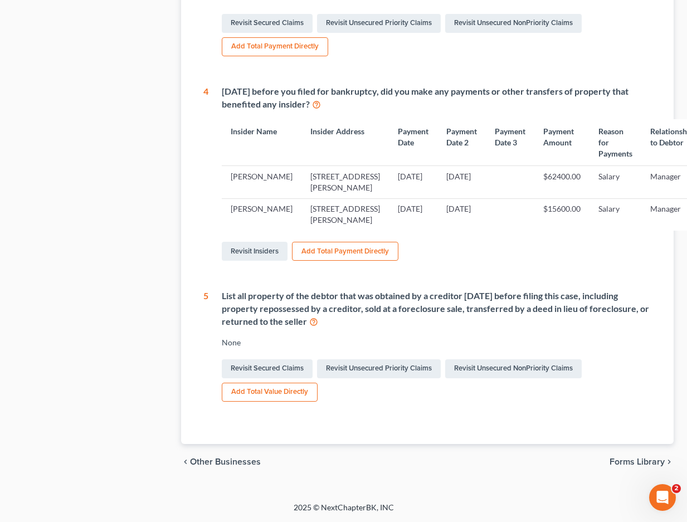
click at [628, 457] on span "Forms Library" at bounding box center [636, 461] width 55 height 9
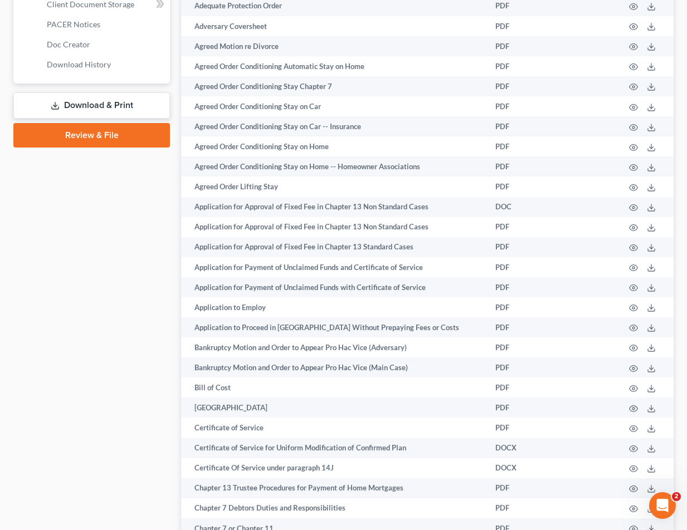
scroll to position [445, 0]
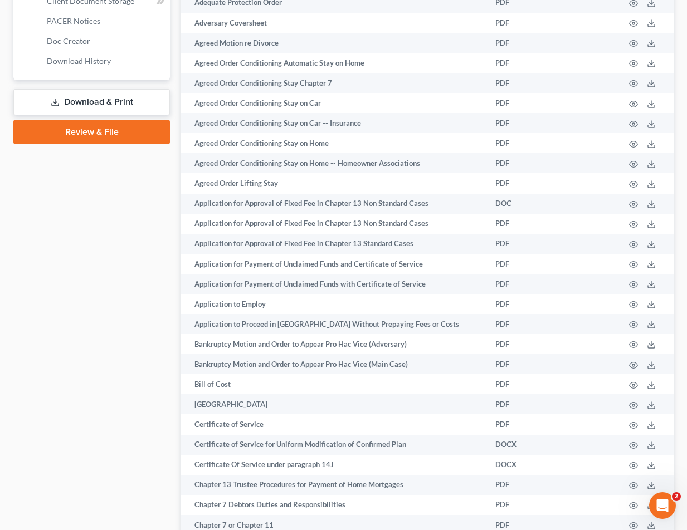
click at [85, 126] on link "Review & File" at bounding box center [91, 132] width 156 height 25
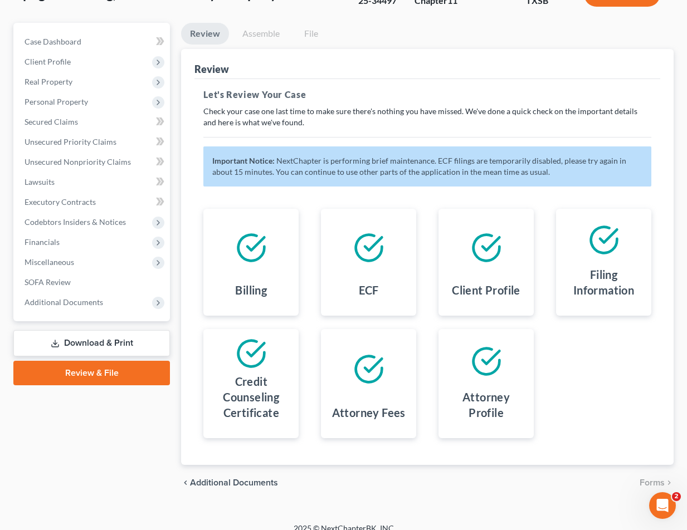
scroll to position [111, 0]
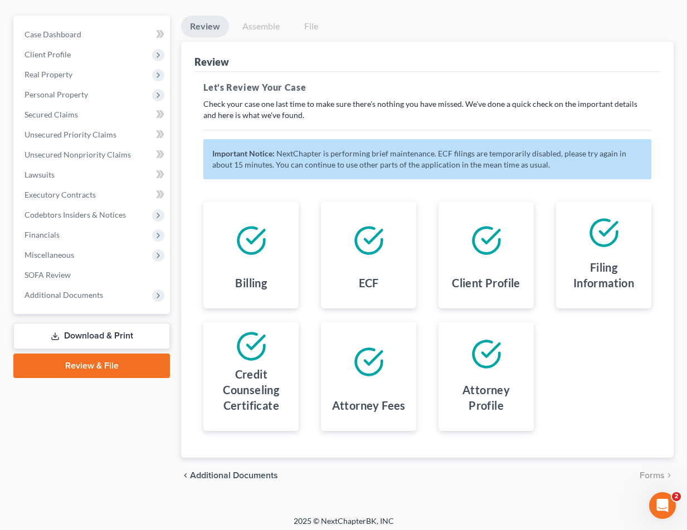
click at [148, 326] on link "Download & Print" at bounding box center [91, 336] width 156 height 26
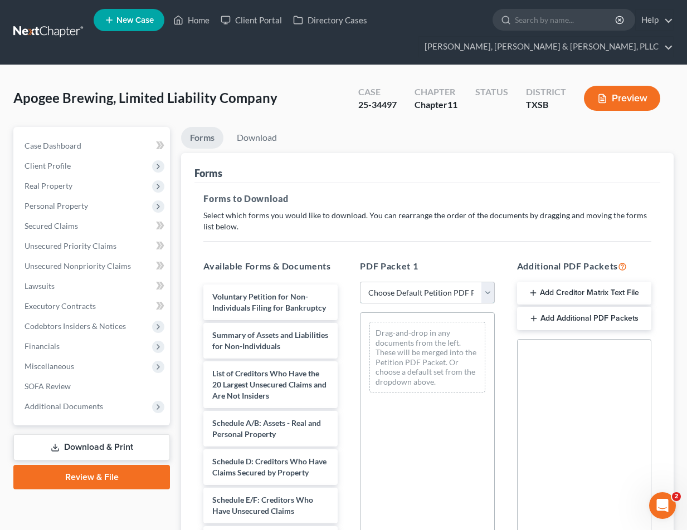
click at [394, 288] on select "Choose Default Petition PDF Packet Complete Bankruptcy Petition (all forms and …" at bounding box center [427, 293] width 134 height 22
select select "2"
click at [360, 282] on select "Choose Default Petition PDF Packet Complete Bankruptcy Petition (all forms and …" at bounding box center [427, 293] width 134 height 22
click at [75, 168] on span "Client Profile" at bounding box center [93, 166] width 154 height 20
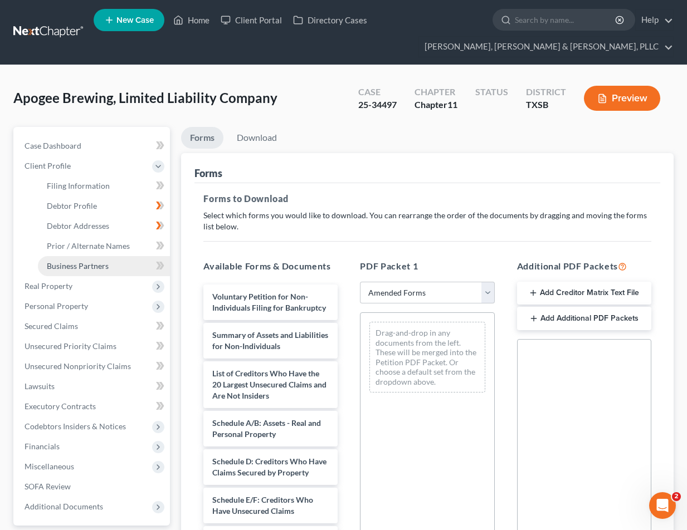
click at [95, 261] on span "Business Partners" at bounding box center [78, 265] width 62 height 9
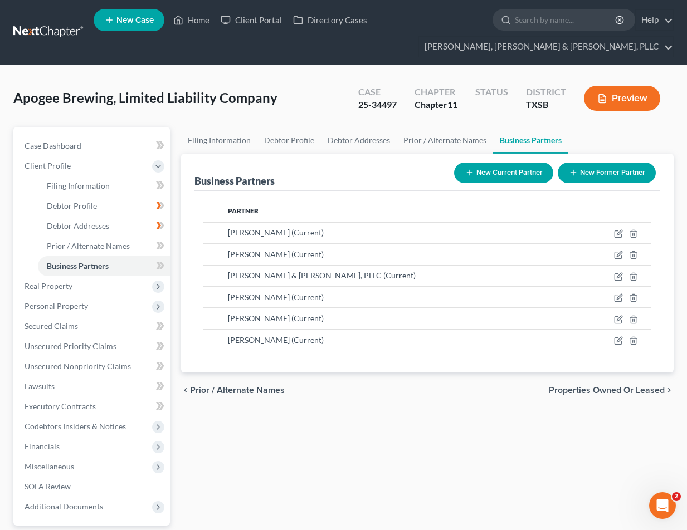
click at [613, 95] on button "Preview" at bounding box center [622, 98] width 76 height 25
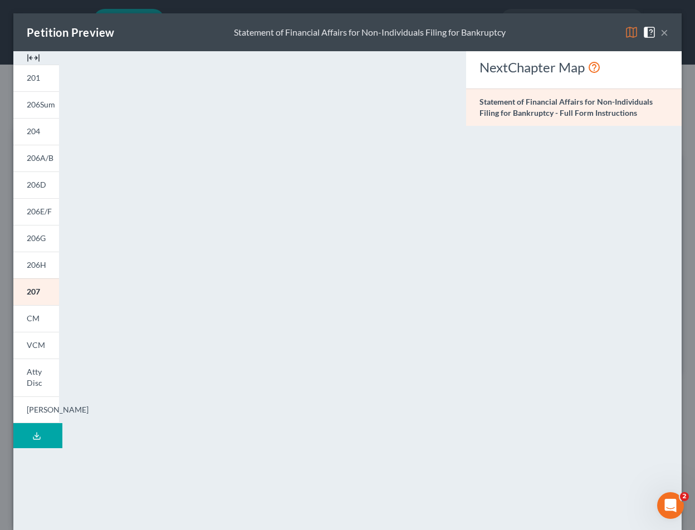
click at [575, 139] on div "NextChapter Map Statement of Financial Affairs for Non-Individuals Filing for B…" at bounding box center [573, 327] width 227 height 553
drag, startPoint x: 497, startPoint y: 354, endPoint x: 494, endPoint y: 23, distance: 330.8
click at [660, 29] on button "×" at bounding box center [664, 32] width 8 height 13
